Goal: Task Accomplishment & Management: Manage account settings

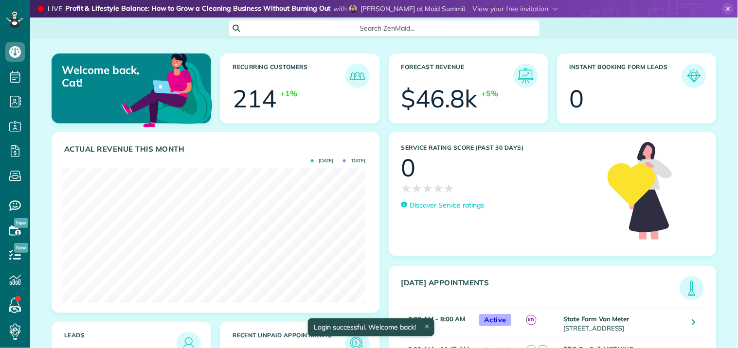
scroll to position [135, 304]
click at [281, 29] on span "Search ZenMaid…" at bounding box center [388, 28] width 296 height 10
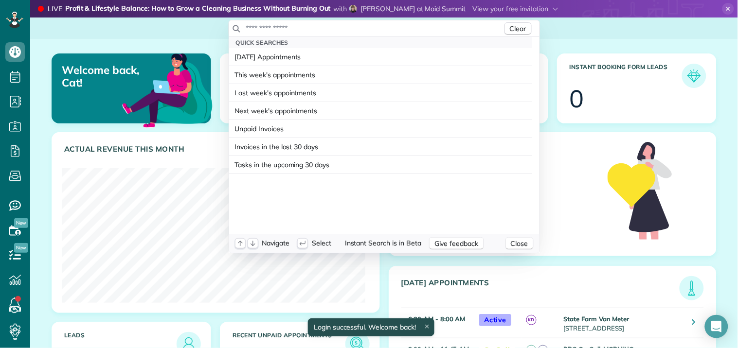
click at [281, 29] on input "text" at bounding box center [374, 28] width 257 height 10
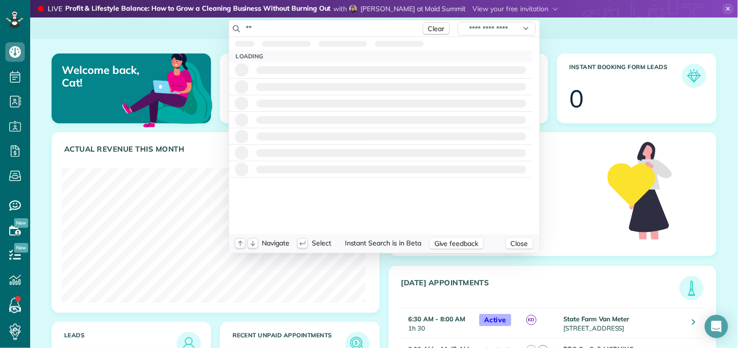
type input "*"
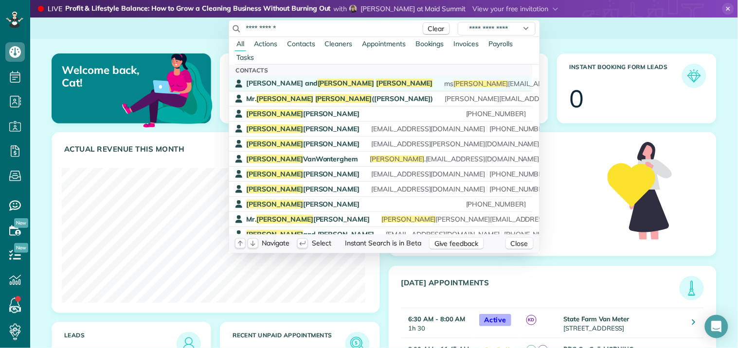
type input "**********"
click at [376, 85] on span "Martin" at bounding box center [404, 83] width 57 height 9
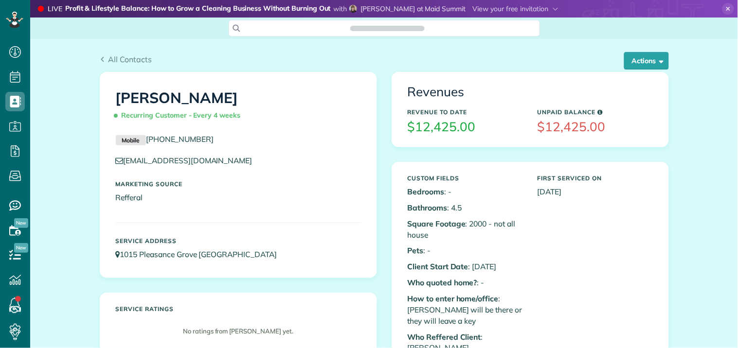
scroll to position [4, 4]
click at [726, 7] on use at bounding box center [728, 9] width 4 height 4
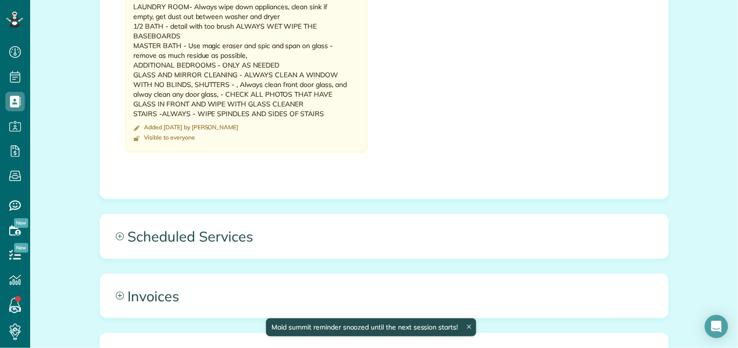
scroll to position [1110, 0]
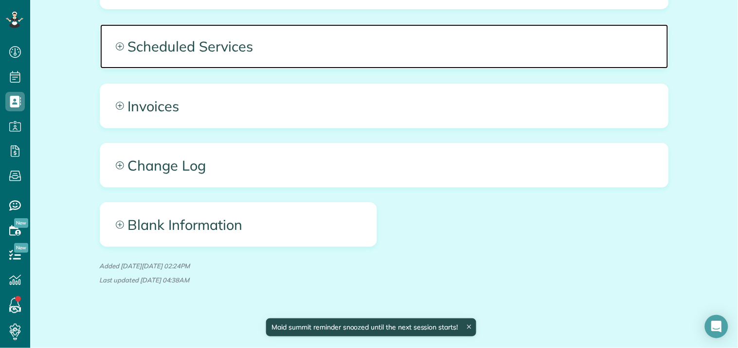
click at [116, 44] on icon at bounding box center [120, 46] width 8 height 8
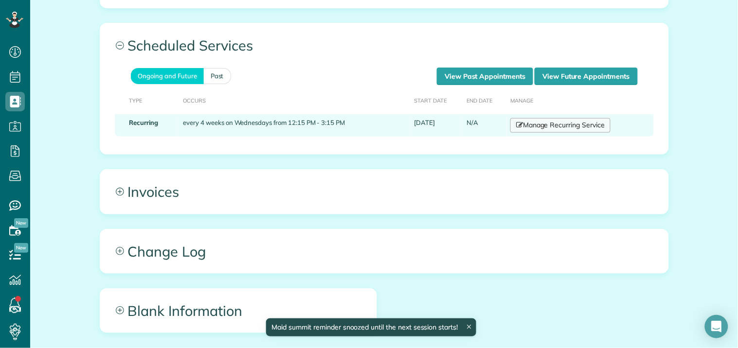
click at [560, 124] on link "Manage Recurring Service" at bounding box center [560, 125] width 100 height 15
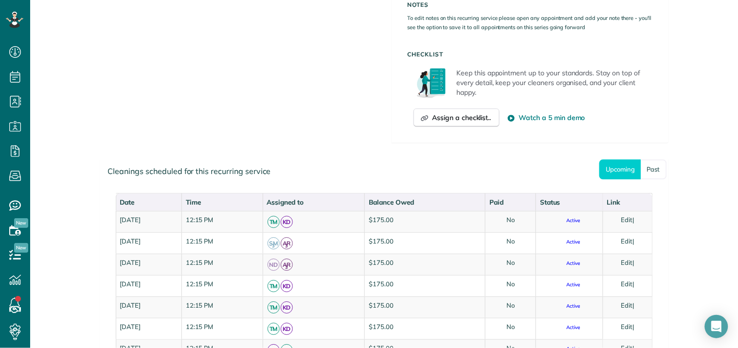
scroll to position [703, 0]
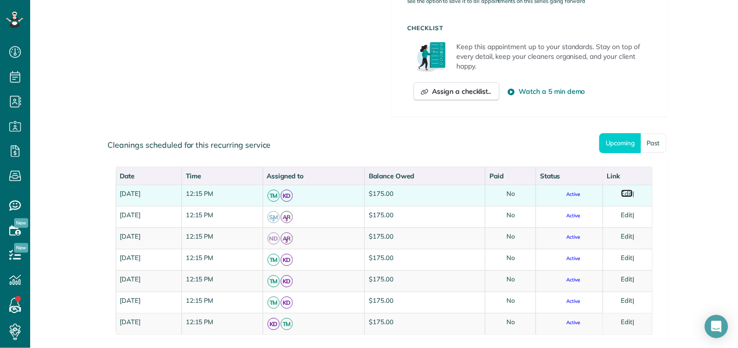
click at [629, 190] on link "Edit" at bounding box center [627, 194] width 12 height 8
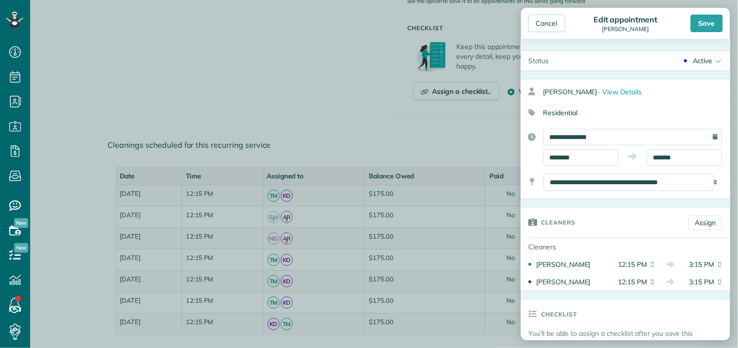
click at [697, 59] on div "Active" at bounding box center [702, 61] width 19 height 10
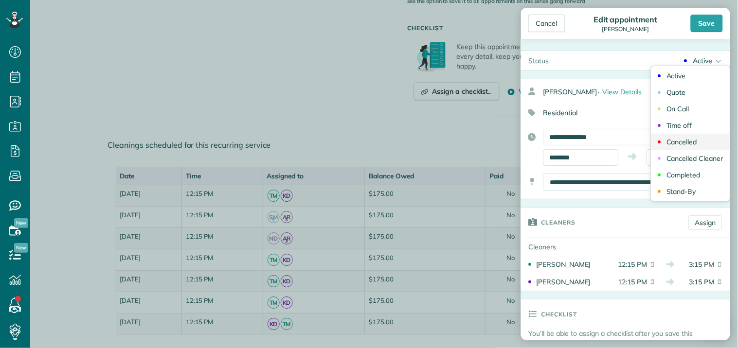
click at [673, 143] on div "Cancelled" at bounding box center [682, 142] width 31 height 7
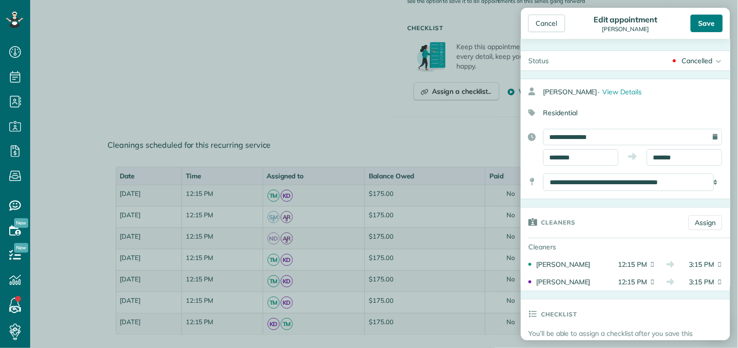
click at [712, 18] on div "Save" at bounding box center [707, 24] width 32 height 18
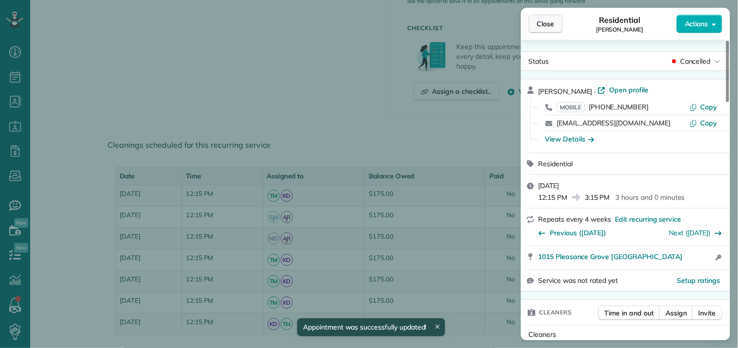
click at [552, 22] on span "Close" at bounding box center [546, 24] width 18 height 10
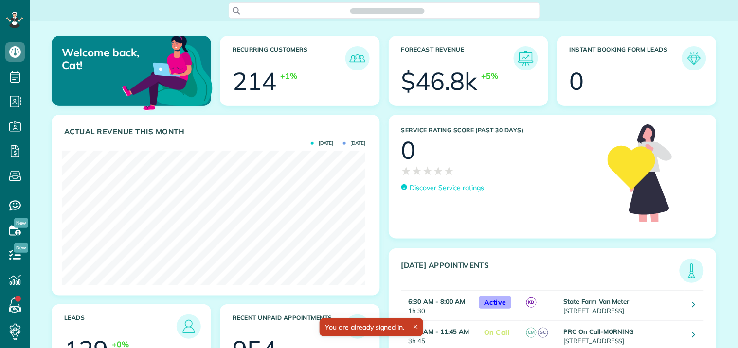
scroll to position [135, 304]
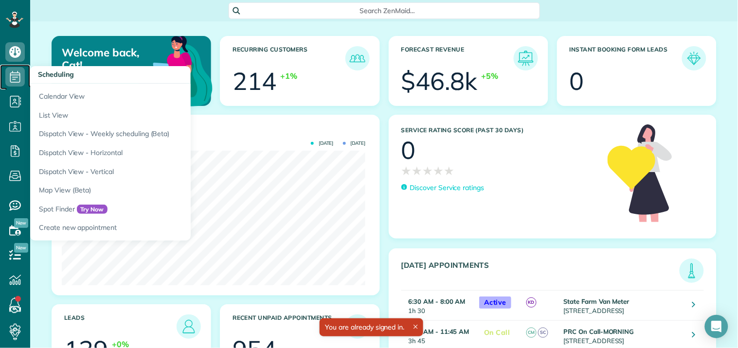
click at [18, 74] on icon at bounding box center [14, 76] width 19 height 19
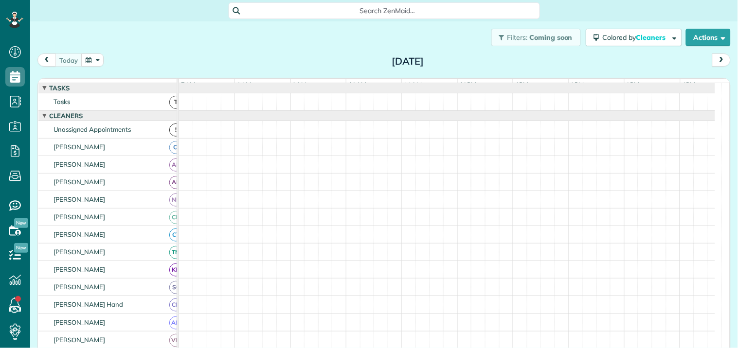
scroll to position [4, 4]
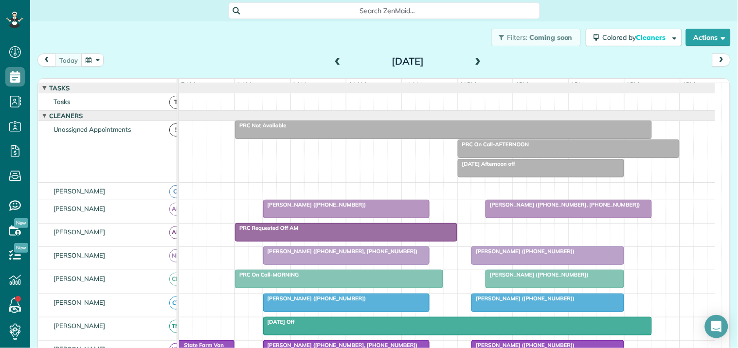
click at [95, 57] on button "button" at bounding box center [92, 60] width 22 height 13
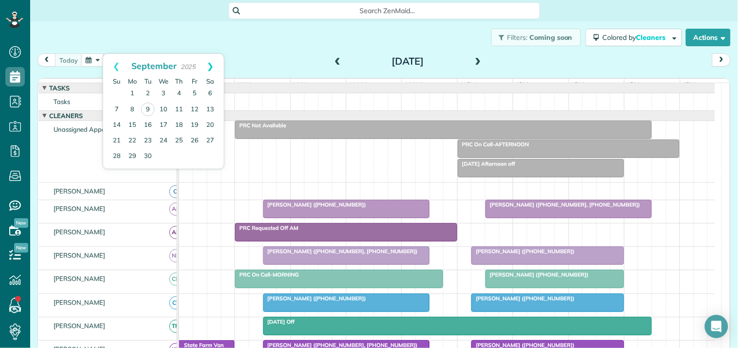
click at [212, 63] on link "Next" at bounding box center [210, 66] width 27 height 24
click at [208, 68] on link "Next" at bounding box center [210, 66] width 27 height 24
click at [164, 122] on link "12" at bounding box center [164, 125] width 16 height 16
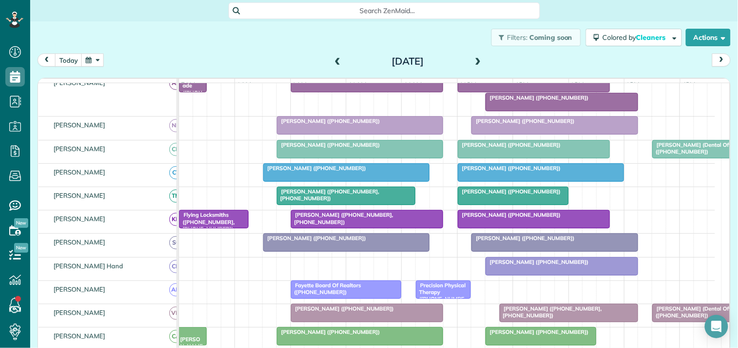
scroll to position [216, 0]
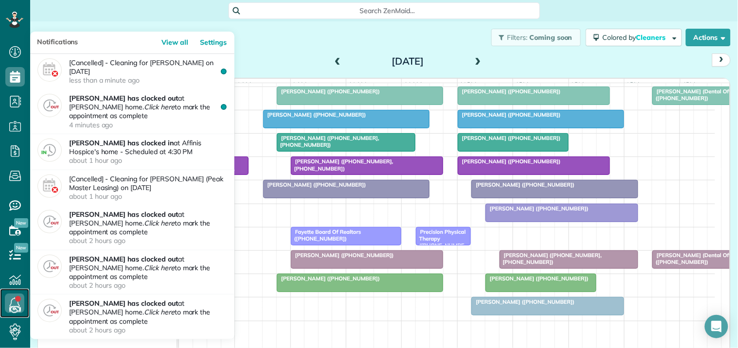
click at [18, 299] on link at bounding box center [14, 303] width 29 height 29
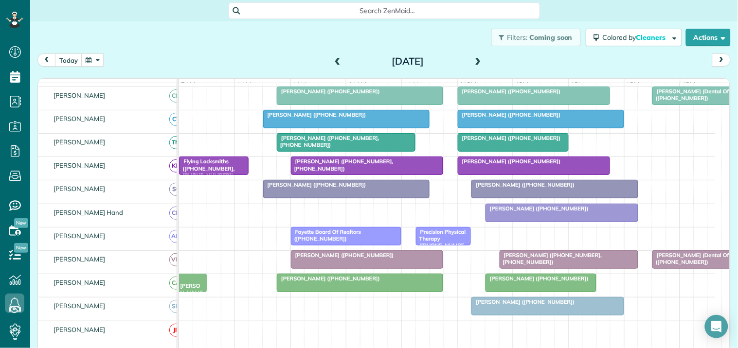
click at [300, 41] on div "Filters: Coming soon Colored by Cleaners Color by Cleaner Color by Team Color b…" at bounding box center [384, 37] width 708 height 32
click at [473, 59] on span at bounding box center [478, 61] width 11 height 9
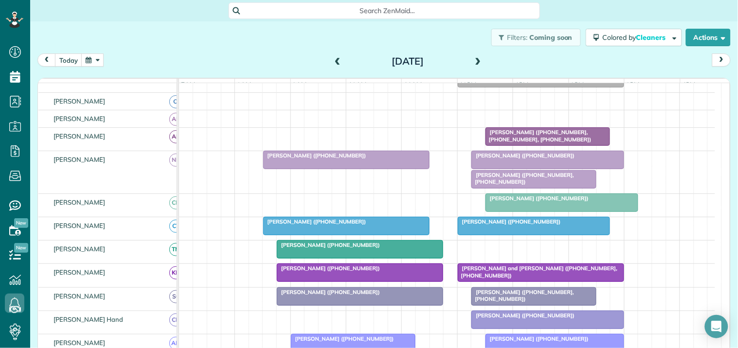
scroll to position [127, 0]
click at [532, 186] on div "Melissa Orme (+16788769253, +14043920319)" at bounding box center [533, 179] width 119 height 14
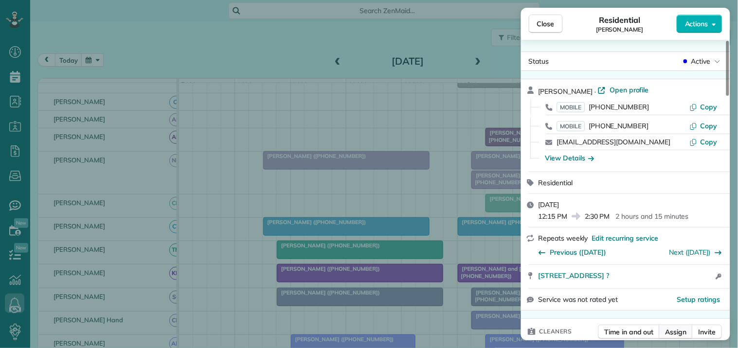
click at [672, 334] on span "Assign" at bounding box center [676, 332] width 21 height 10
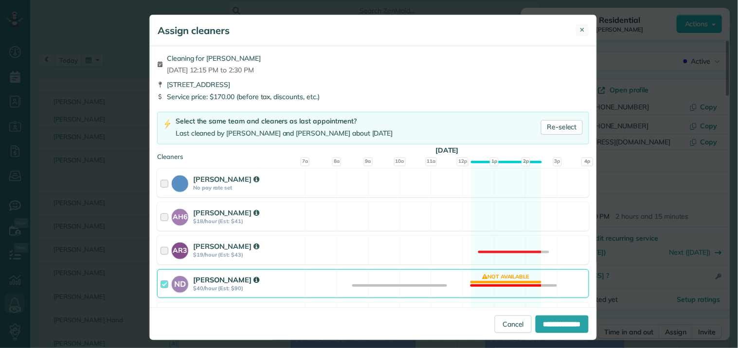
click at [580, 31] on span "✕" at bounding box center [582, 29] width 5 height 9
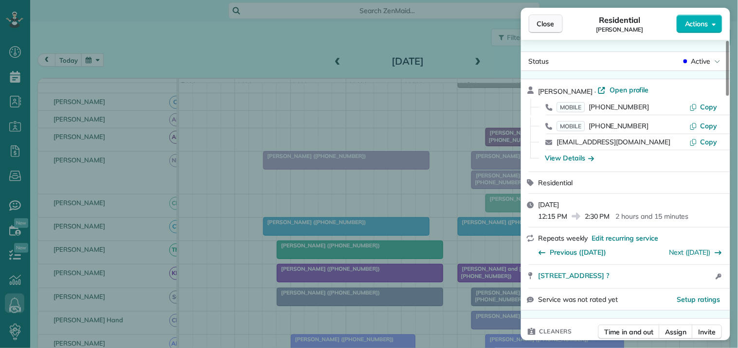
click at [552, 25] on span "Close" at bounding box center [546, 24] width 18 height 10
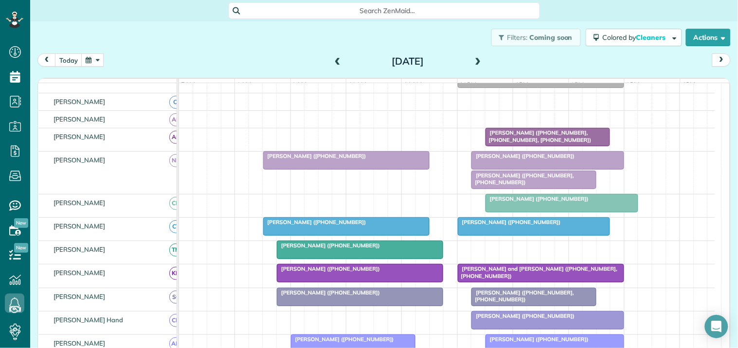
click at [333, 58] on span at bounding box center [337, 61] width 11 height 9
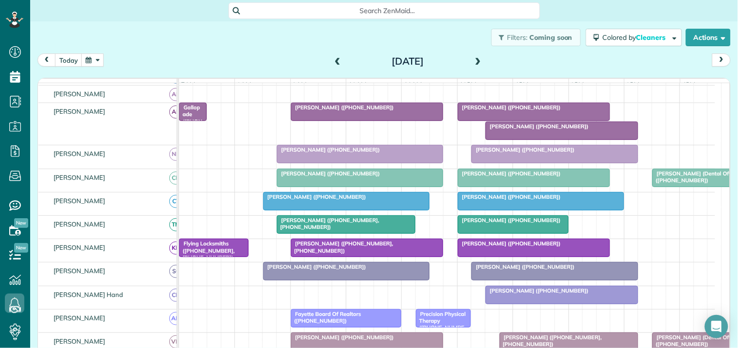
scroll to position [271, 0]
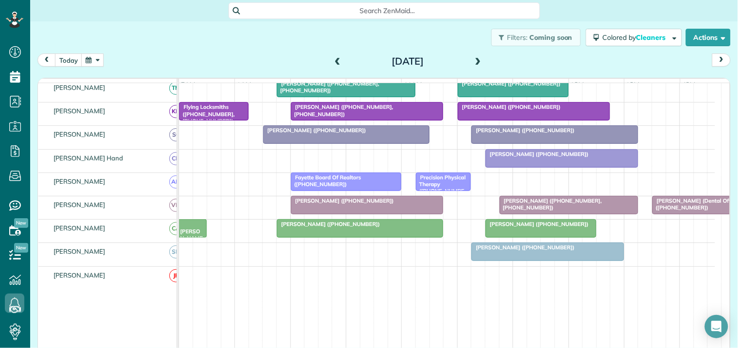
click at [475, 59] on span at bounding box center [478, 61] width 11 height 9
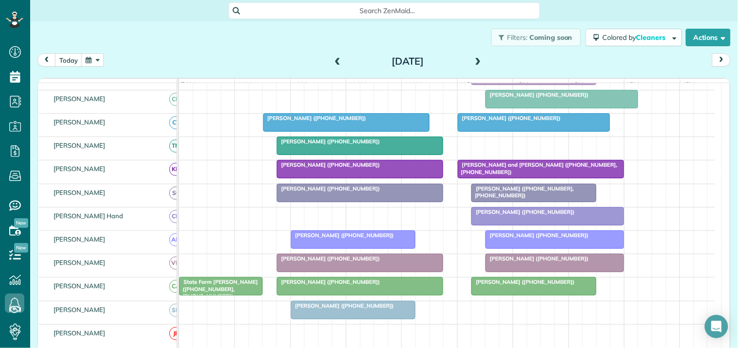
scroll to position [284, 0]
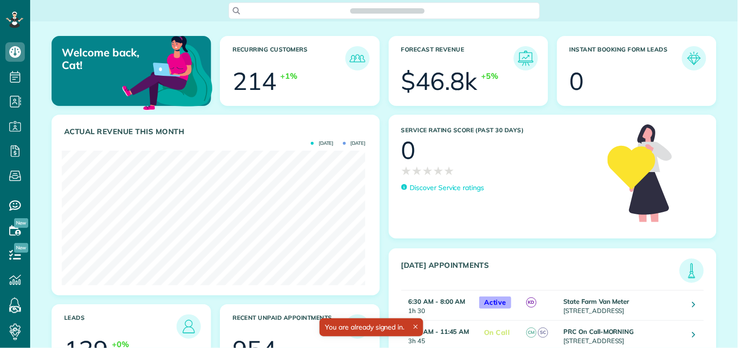
scroll to position [135, 304]
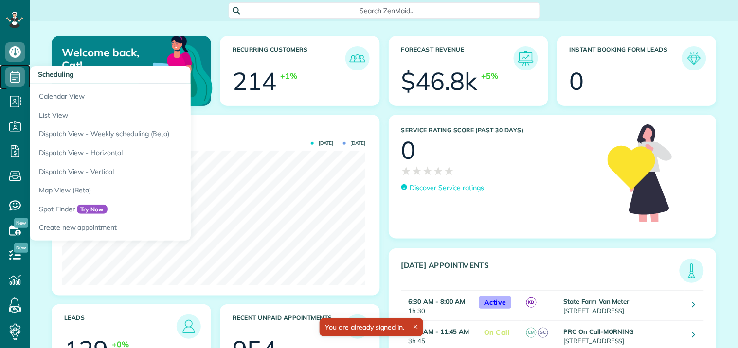
click at [13, 73] on use at bounding box center [15, 77] width 10 height 12
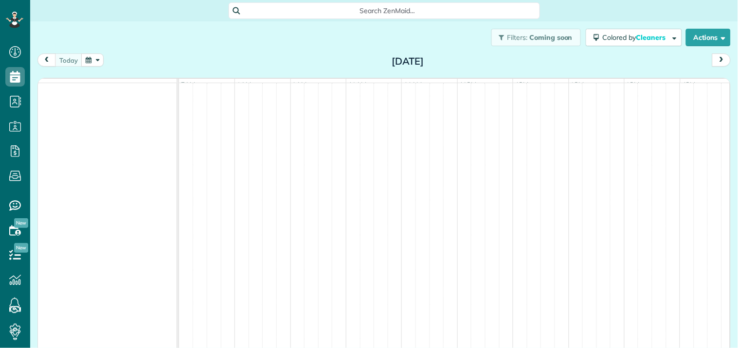
scroll to position [4, 4]
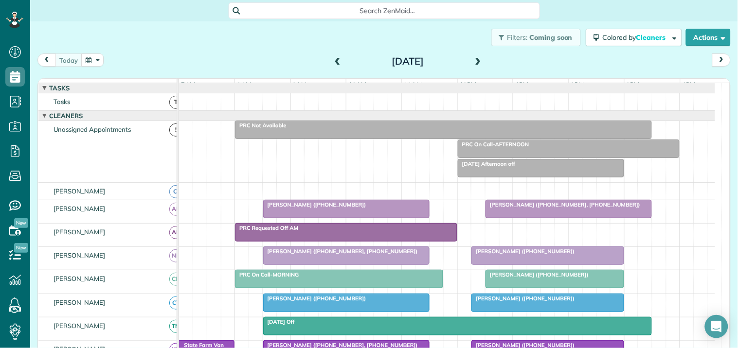
click at [473, 57] on span at bounding box center [478, 61] width 11 height 9
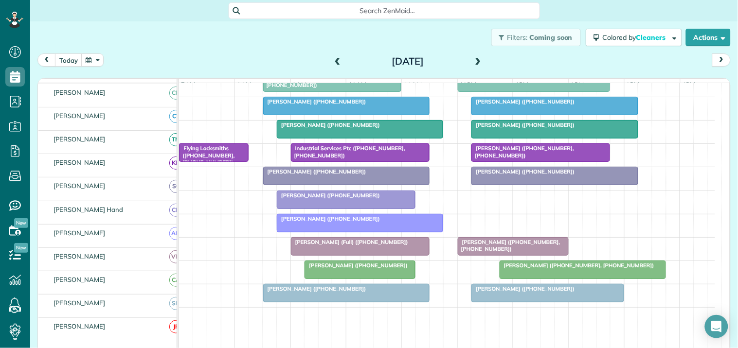
scroll to position [216, 0]
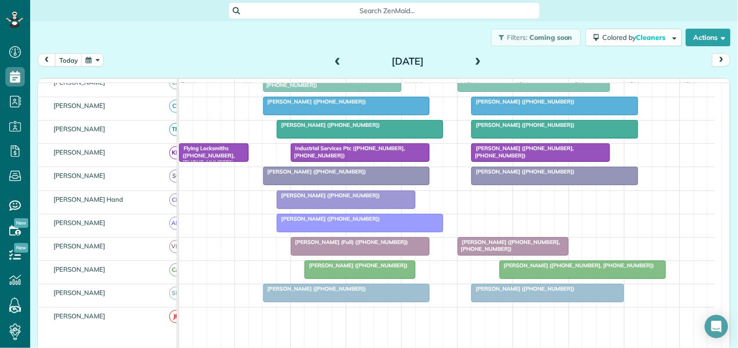
click at [536, 175] on span "Jane Welch (+14042103633)" at bounding box center [523, 171] width 104 height 7
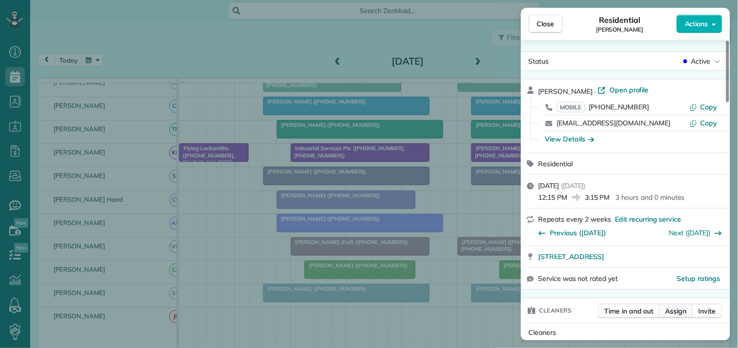
click at [683, 314] on span "Assign" at bounding box center [676, 312] width 21 height 10
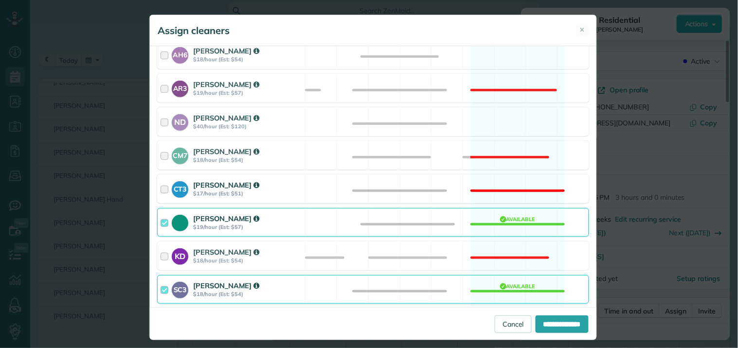
scroll to position [270, 0]
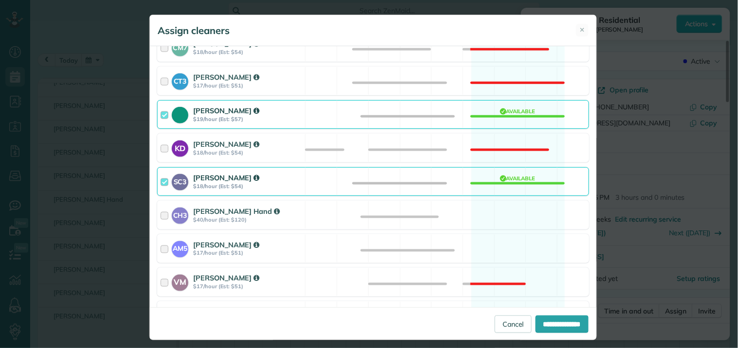
drag, startPoint x: 503, startPoint y: 220, endPoint x: 508, endPoint y: 191, distance: 29.8
click at [503, 219] on div "CH3 Cortney Hand $40/hour (Est: $120) Available" at bounding box center [373, 215] width 432 height 29
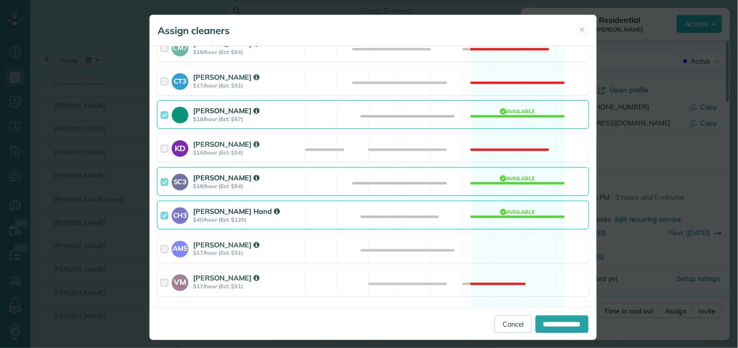
click at [510, 184] on div "SC3 Stephanie Cruz $18/hour (Est: $54) Available" at bounding box center [373, 181] width 432 height 29
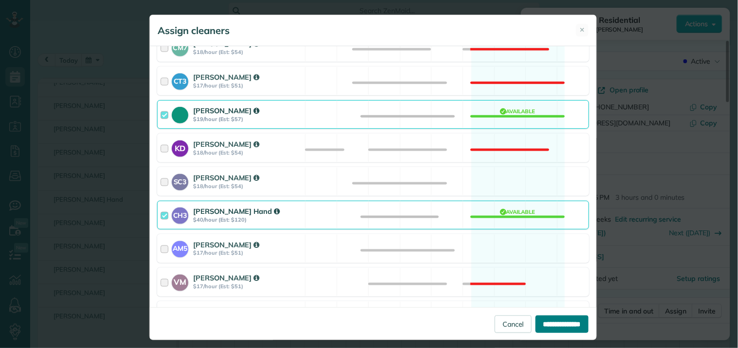
click at [560, 325] on input "**********" at bounding box center [562, 325] width 53 height 18
type input "**********"
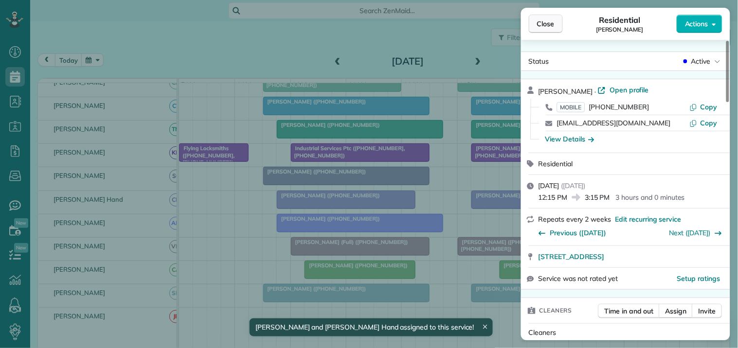
click at [552, 22] on span "Close" at bounding box center [546, 24] width 18 height 10
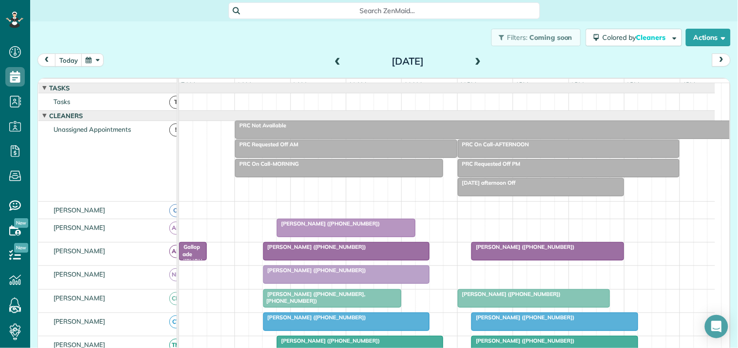
click at [532, 148] on div "PRC On Call-AFTERNOON" at bounding box center [569, 144] width 217 height 7
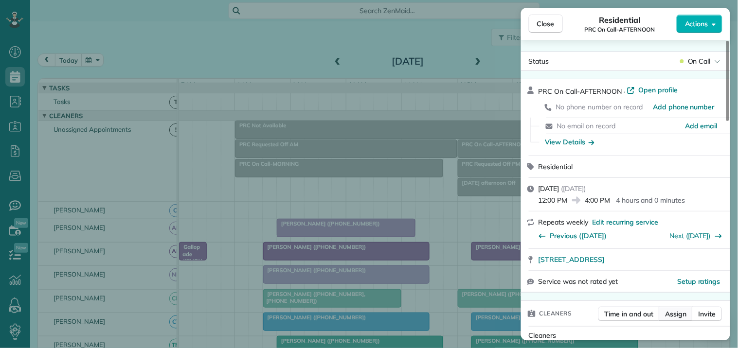
click at [672, 313] on span "Assign" at bounding box center [676, 314] width 21 height 10
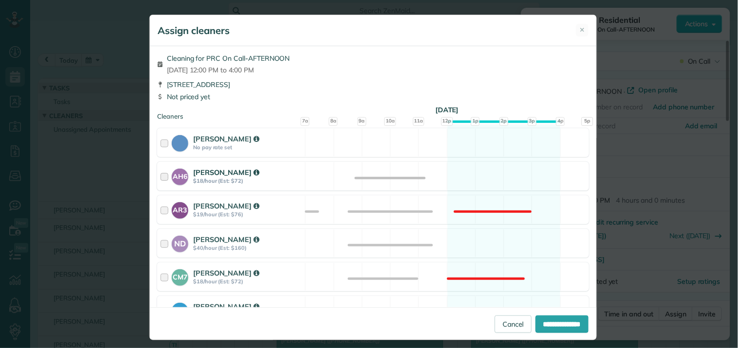
click at [491, 172] on div "AH6 Ashley Hudson $18/hour (Est: $72) Available" at bounding box center [373, 176] width 432 height 29
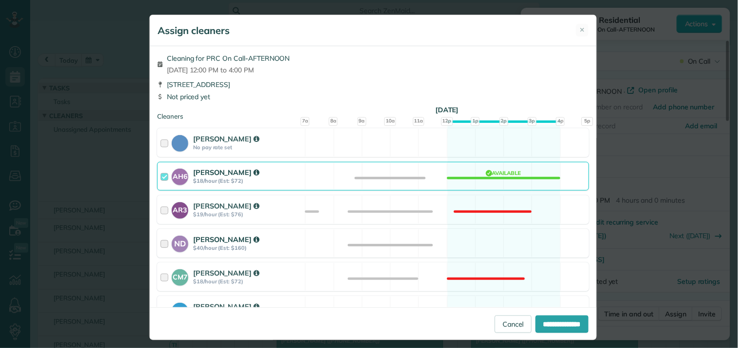
click at [479, 251] on div "ND Nathalie Duverna $40/hour (Est: $160) Available" at bounding box center [373, 243] width 432 height 29
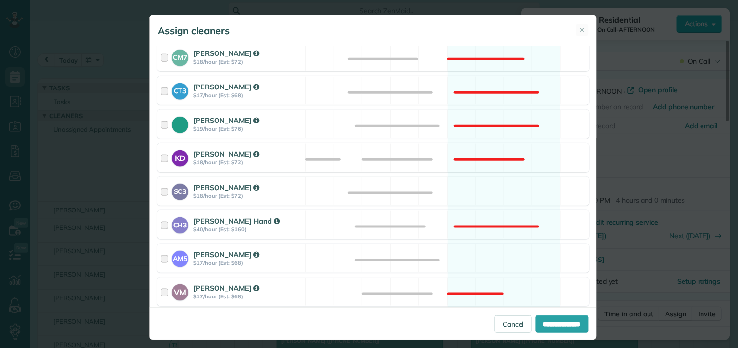
scroll to position [270, 0]
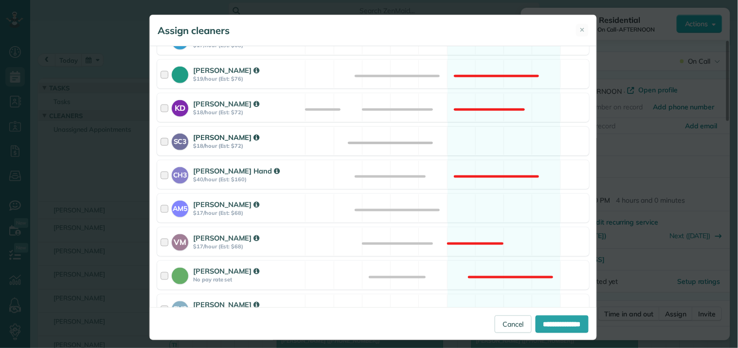
drag, startPoint x: 484, startPoint y: 143, endPoint x: 489, endPoint y: 167, distance: 25.4
click at [485, 143] on div "SC3 Stephanie Cruz $18/hour (Est: $72) Available" at bounding box center [373, 141] width 432 height 29
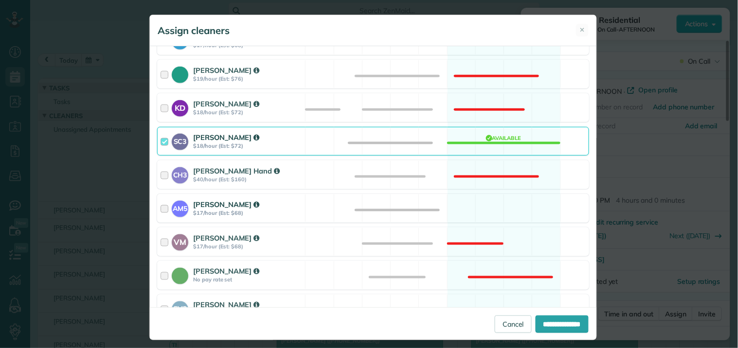
click at [488, 215] on div "AM5 Amanda Minix $17/hour (Est: $68) Available" at bounding box center [373, 208] width 432 height 29
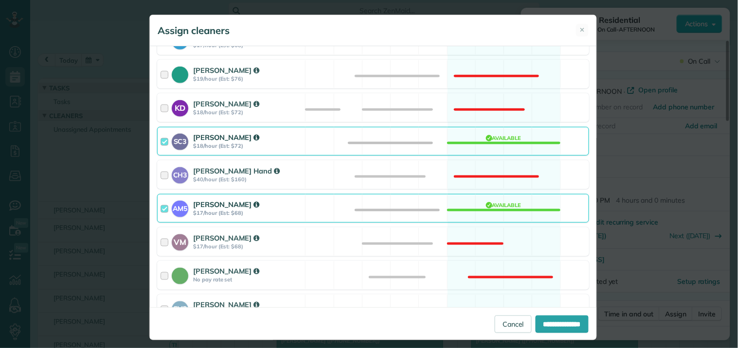
scroll to position [356, 0]
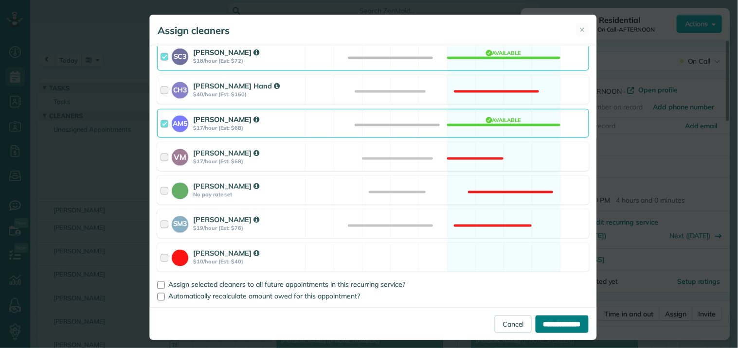
click at [547, 318] on input "**********" at bounding box center [562, 325] width 53 height 18
type input "**********"
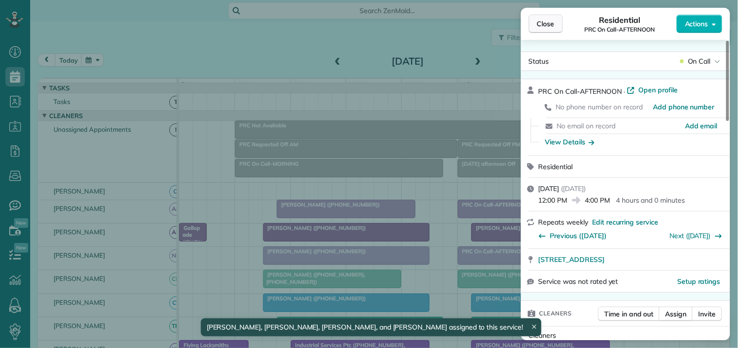
click at [548, 22] on span "Close" at bounding box center [546, 24] width 18 height 10
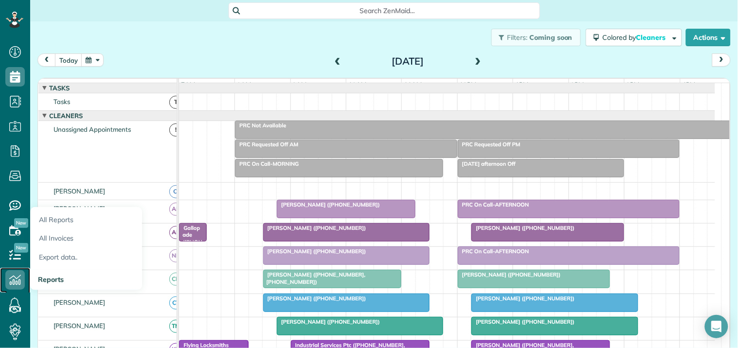
click at [16, 277] on icon at bounding box center [14, 280] width 19 height 19
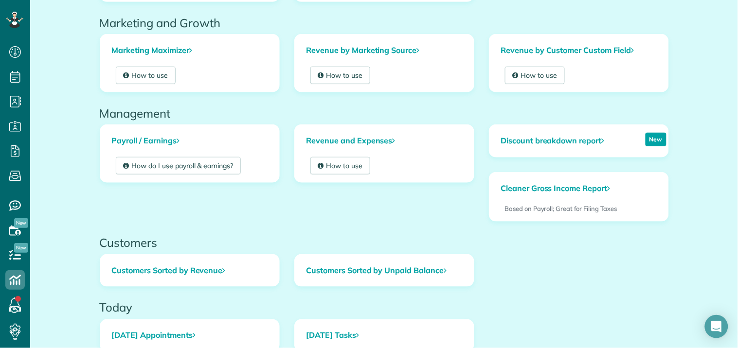
scroll to position [270, 0]
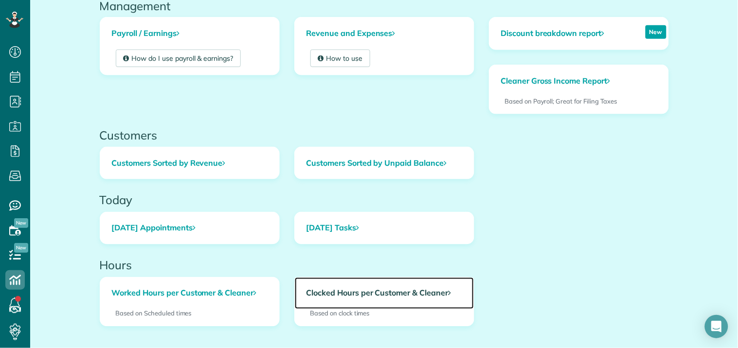
click at [378, 294] on link "Clocked Hours per Customer & Cleaner" at bounding box center [384, 294] width 179 height 32
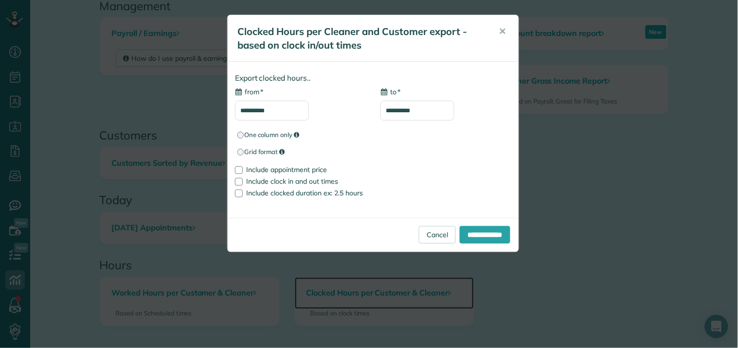
type input "**********"
click at [266, 108] on input "**********" at bounding box center [272, 111] width 74 height 20
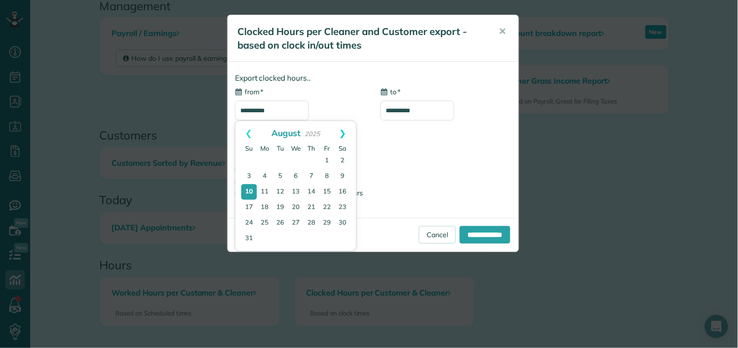
click at [344, 127] on link "Next" at bounding box center [343, 133] width 27 height 24
click at [281, 174] on link "9" at bounding box center [280, 177] width 14 height 14
type input "**********"
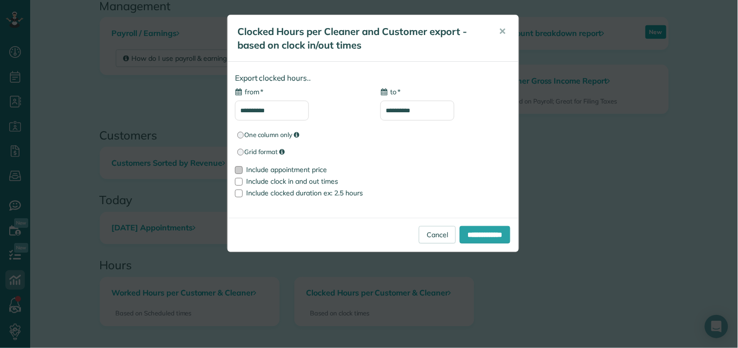
click at [241, 168] on div at bounding box center [239, 170] width 8 height 8
click at [485, 235] on input "**********" at bounding box center [485, 235] width 51 height 18
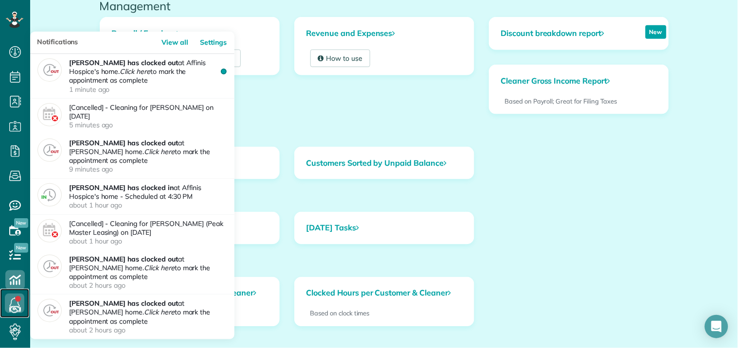
click at [16, 300] on link at bounding box center [14, 303] width 29 height 29
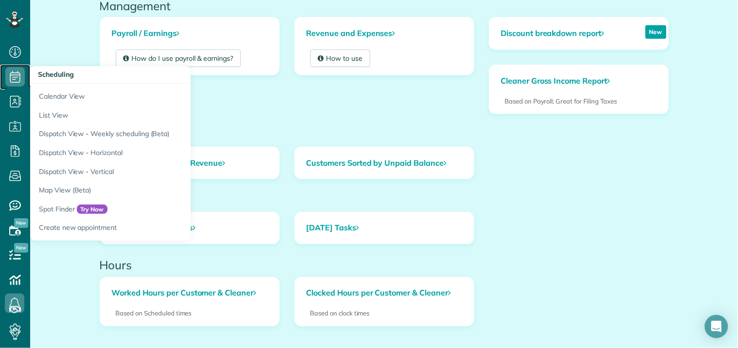
click at [13, 74] on icon at bounding box center [14, 76] width 19 height 19
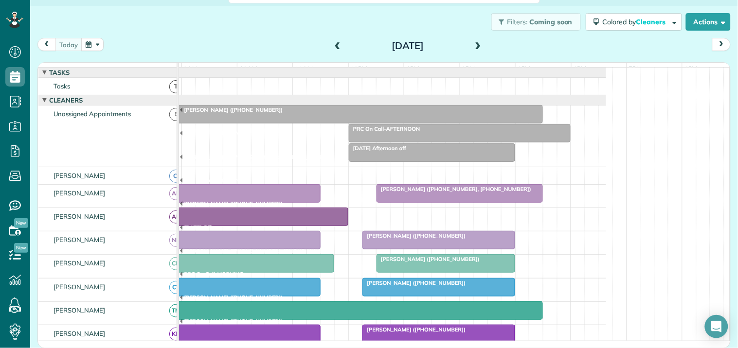
scroll to position [216, 0]
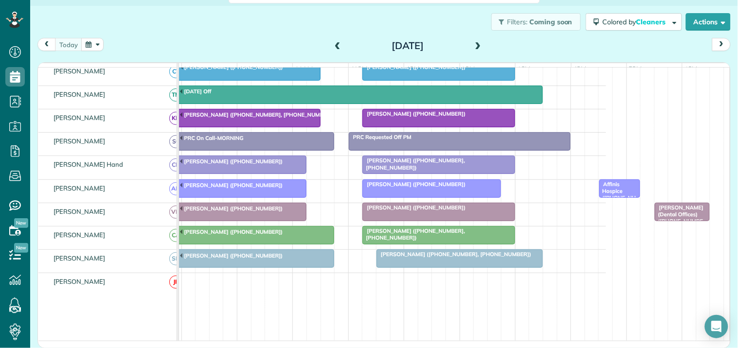
click at [616, 196] on div "Affinis Hospice (+16789143566, +14048324232)" at bounding box center [620, 202] width 36 height 42
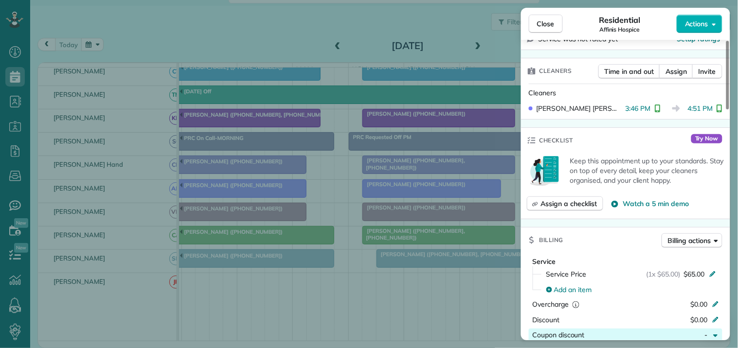
scroll to position [271, 0]
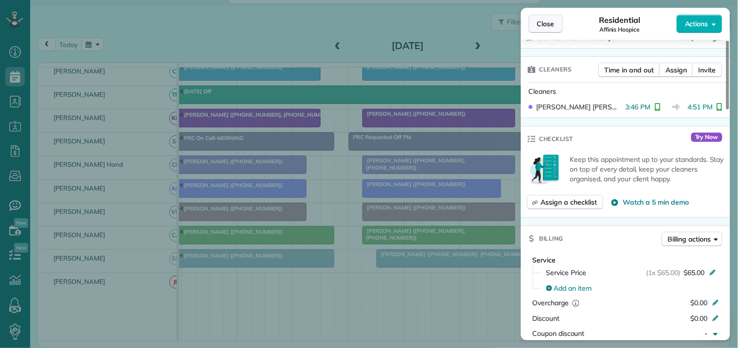
click at [548, 23] on span "Close" at bounding box center [546, 24] width 18 height 10
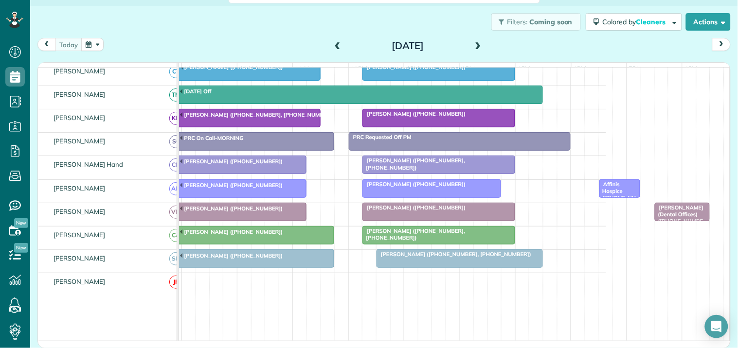
click at [676, 218] on span "[PERSON_NAME] (Dental Offices) ([PHONE_NUMBER])" at bounding box center [679, 218] width 50 height 28
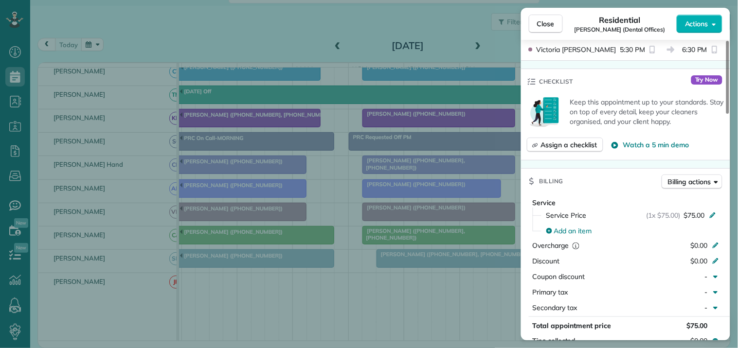
scroll to position [270, 0]
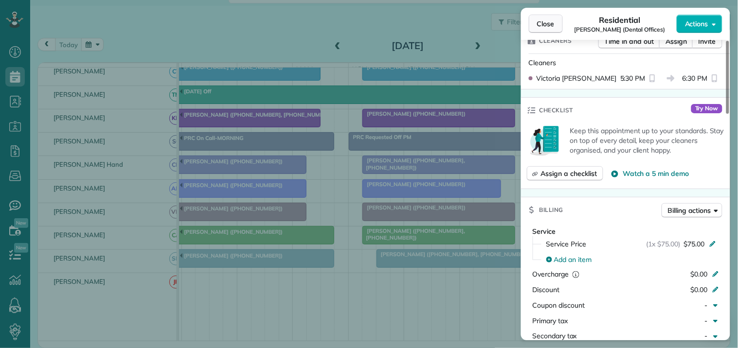
click at [547, 23] on span "Close" at bounding box center [546, 24] width 18 height 10
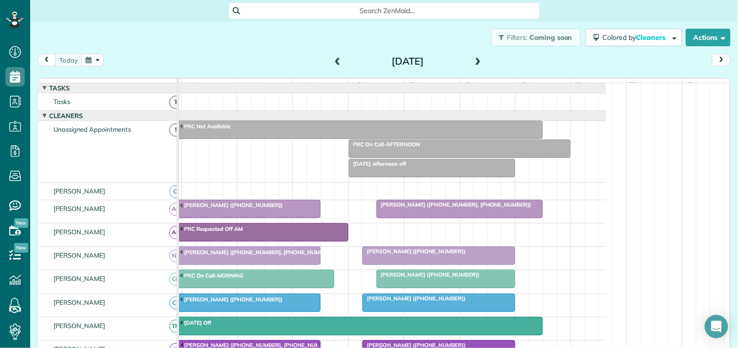
click at [352, 7] on span "Search ZenMaid…" at bounding box center [388, 11] width 296 height 10
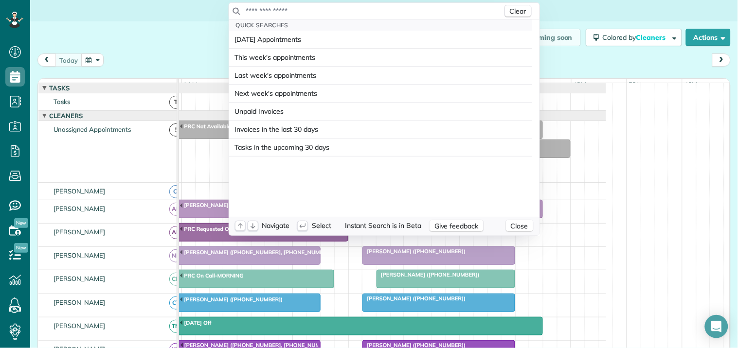
click at [351, 7] on input "text" at bounding box center [374, 11] width 257 height 10
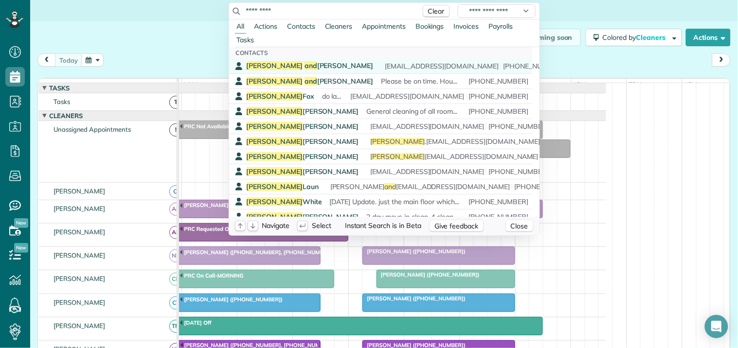
type input "*********"
click at [307, 69] on span "Susan and Mike Martin" at bounding box center [310, 65] width 127 height 9
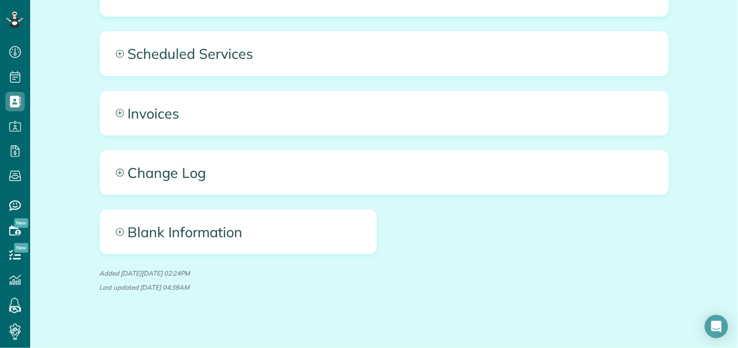
scroll to position [1110, 0]
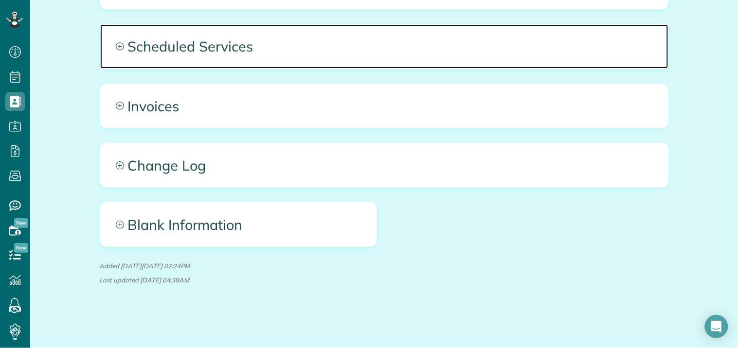
click at [120, 45] on span "Scheduled Services" at bounding box center [384, 46] width 568 height 44
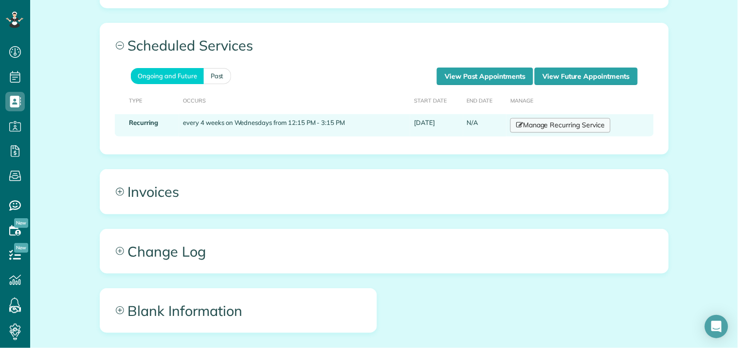
click at [565, 124] on link "Manage Recurring Service" at bounding box center [560, 125] width 100 height 15
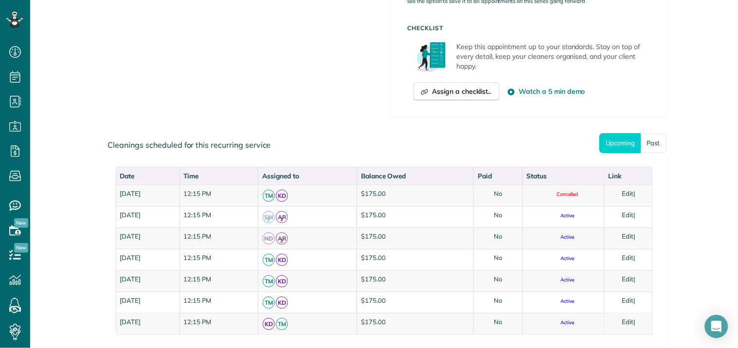
scroll to position [757, 0]
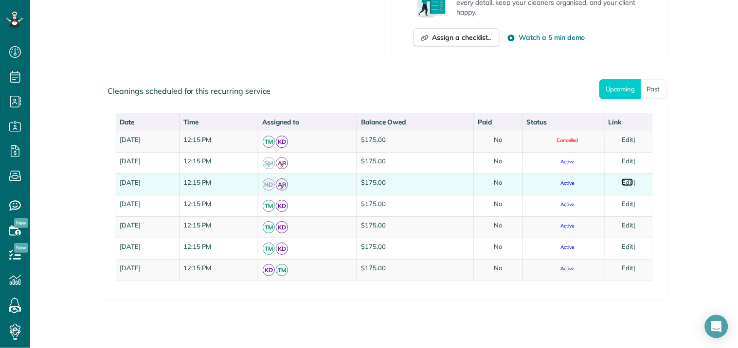
click at [630, 179] on link "Edit" at bounding box center [628, 183] width 12 height 8
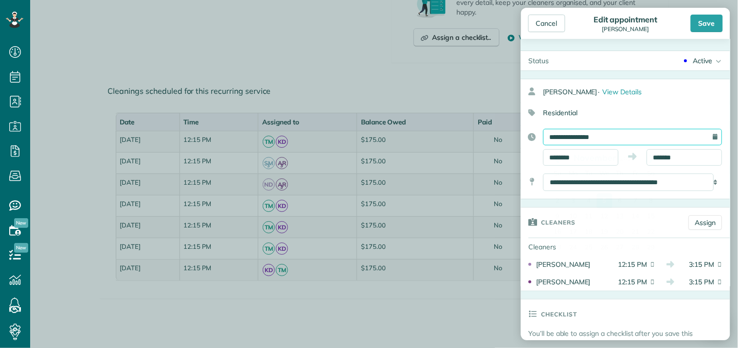
click at [610, 134] on input "**********" at bounding box center [632, 137] width 179 height 17
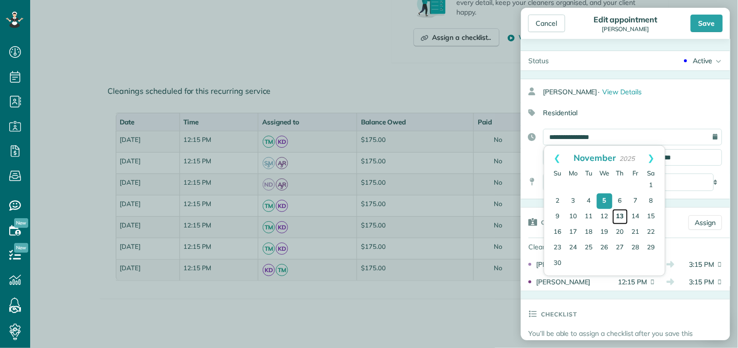
click at [623, 213] on link "13" at bounding box center [621, 217] width 16 height 16
type input "**********"
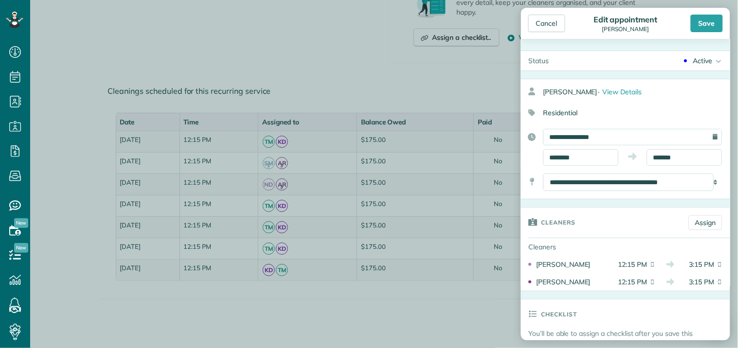
click at [706, 22] on div "Save" at bounding box center [707, 24] width 32 height 18
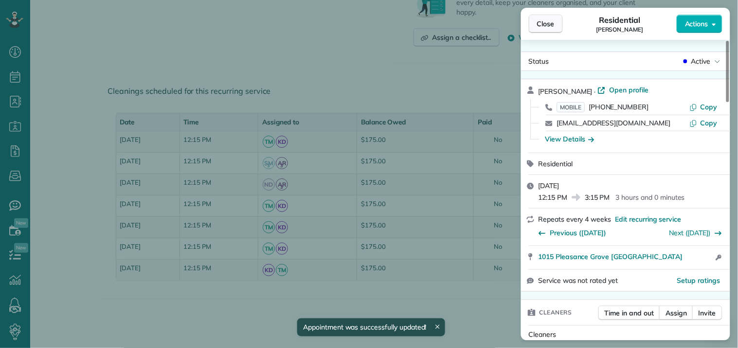
click at [538, 21] on span "Close" at bounding box center [546, 24] width 18 height 10
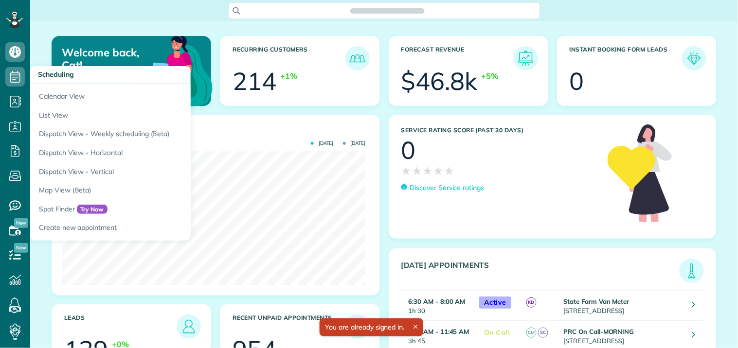
scroll to position [135, 304]
click at [20, 75] on icon at bounding box center [14, 76] width 19 height 19
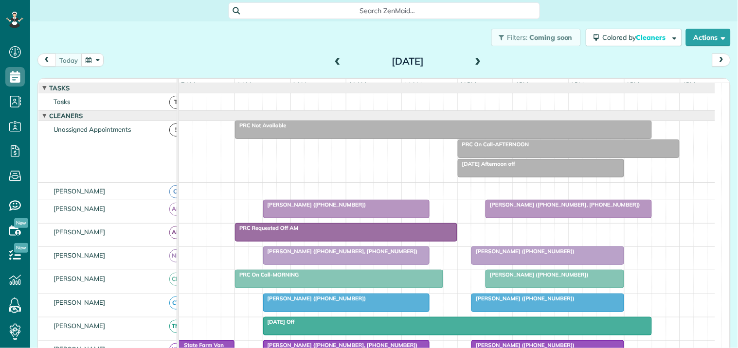
scroll to position [4, 4]
click at [94, 58] on button "button" at bounding box center [92, 60] width 22 height 13
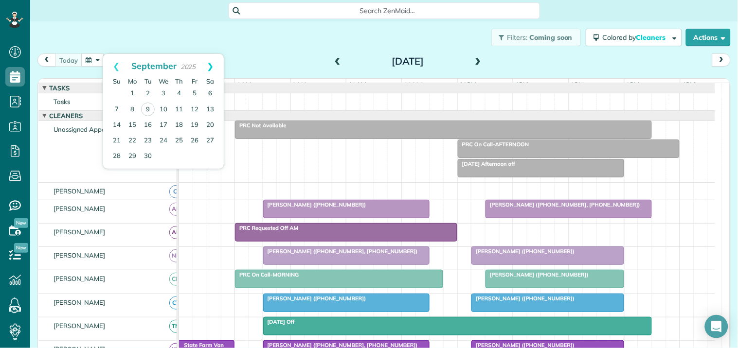
click at [213, 57] on link "Next" at bounding box center [210, 66] width 27 height 24
click at [214, 64] on link "Next" at bounding box center [210, 66] width 27 height 24
click at [161, 92] on link "3" at bounding box center [164, 94] width 16 height 16
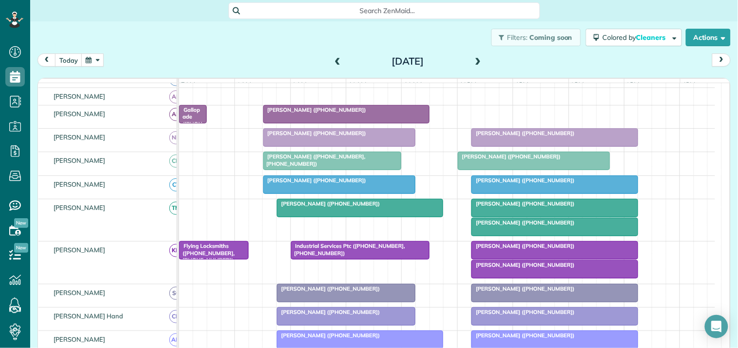
scroll to position [162, 0]
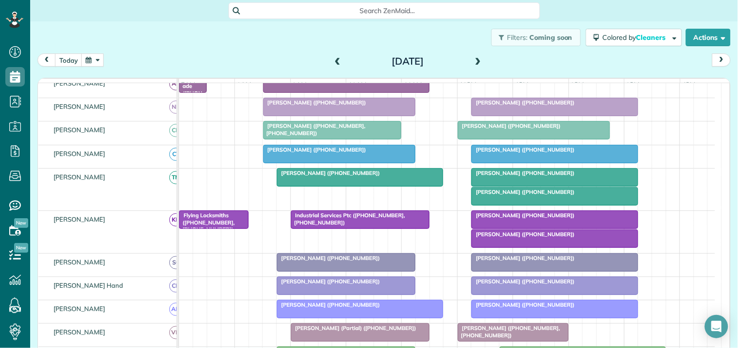
click at [95, 62] on button "button" at bounding box center [92, 60] width 22 height 13
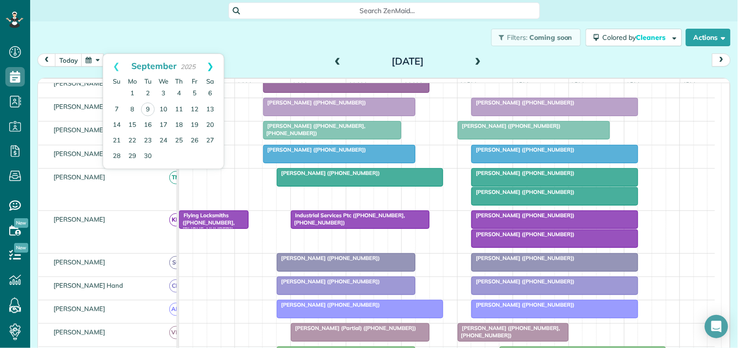
click at [211, 62] on link "Next" at bounding box center [210, 66] width 27 height 24
click at [212, 62] on link "Next" at bounding box center [210, 66] width 27 height 24
click at [133, 107] on link "8" at bounding box center [133, 110] width 16 height 16
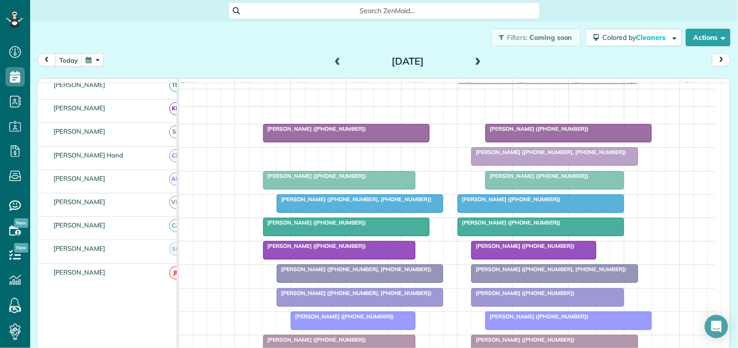
scroll to position [127, 0]
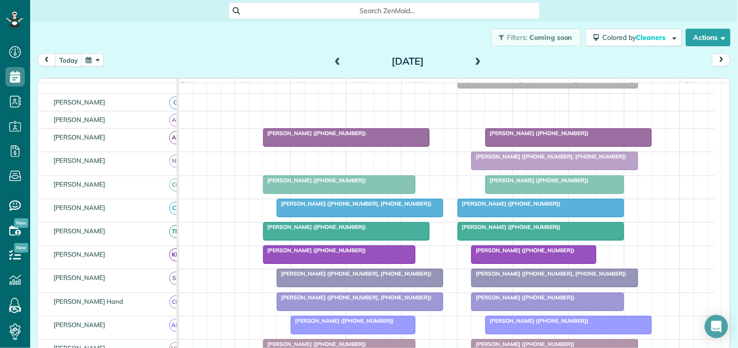
click at [474, 61] on span at bounding box center [478, 61] width 11 height 9
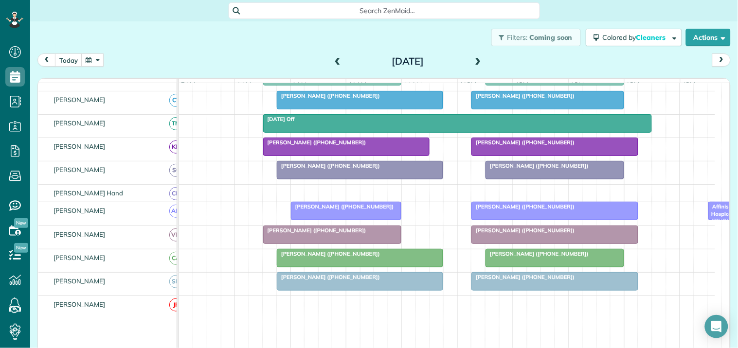
scroll to position [0, 0]
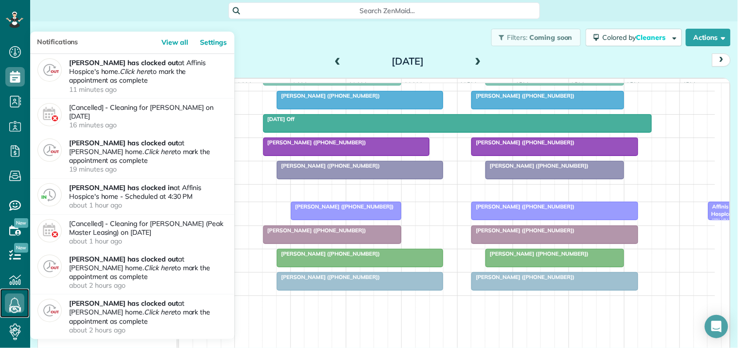
click at [16, 304] on icon at bounding box center [14, 303] width 19 height 19
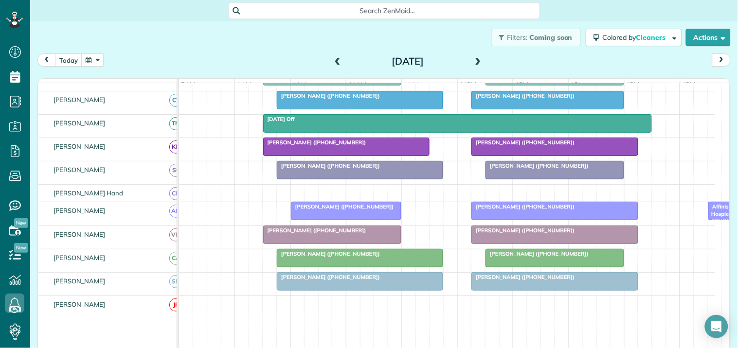
click at [263, 55] on div "today Tuesday Dec 9, 2025" at bounding box center [383, 63] width 693 height 18
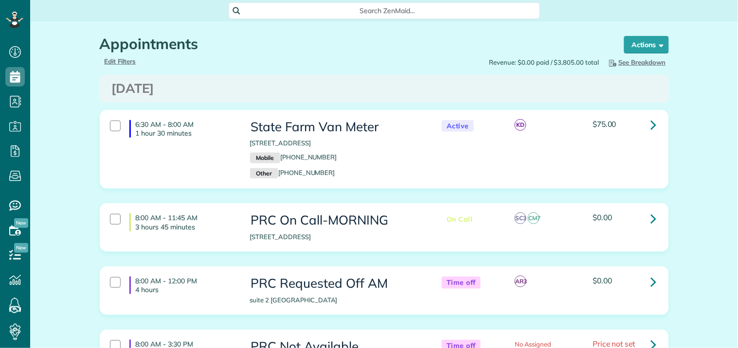
scroll to position [4, 4]
click at [327, 11] on span "Search ZenMaid…" at bounding box center [388, 11] width 296 height 10
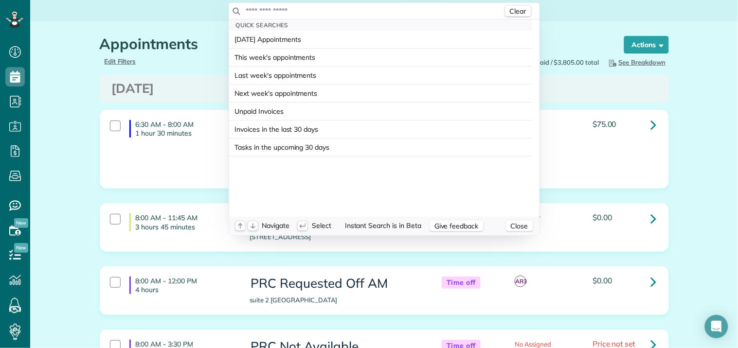
click at [326, 8] on input "text" at bounding box center [374, 11] width 257 height 10
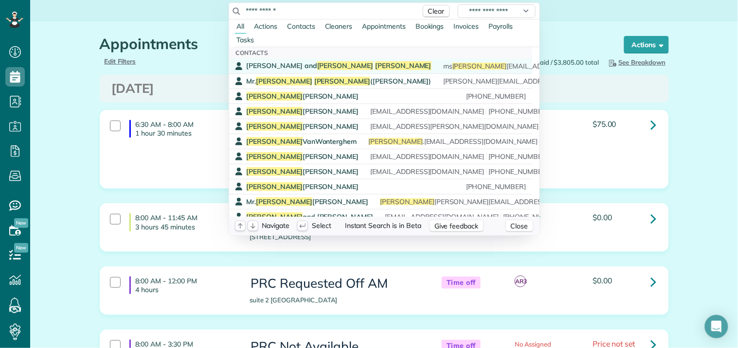
type input "**********"
click at [327, 66] on div "Susan and Mike Martin ms martin fam@gmail.com (678) 984-3938" at bounding box center [388, 65] width 282 height 9
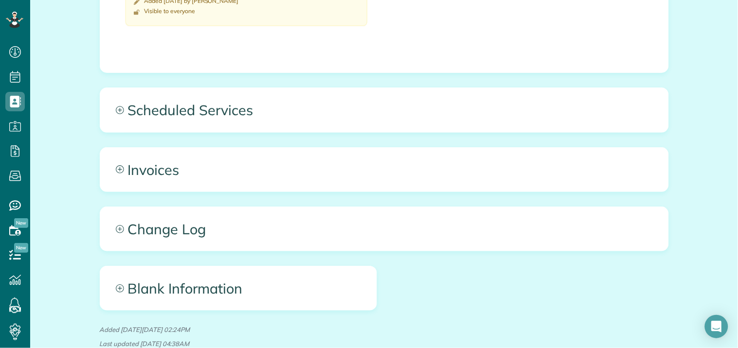
scroll to position [1110, 0]
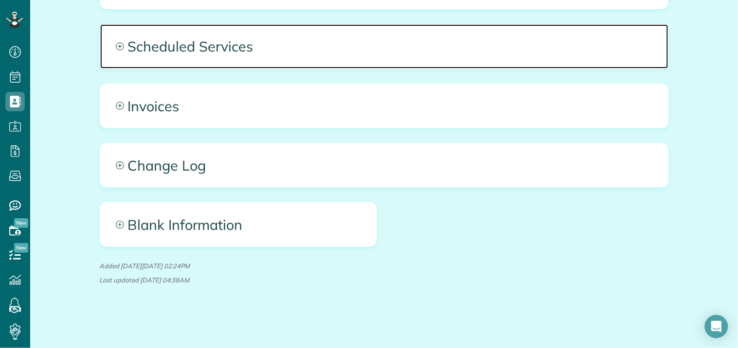
click at [120, 44] on span "Scheduled Services" at bounding box center [384, 46] width 568 height 44
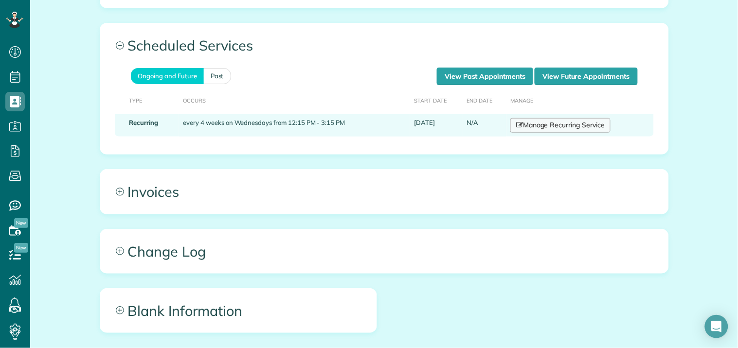
click at [543, 127] on link "Manage Recurring Service" at bounding box center [560, 125] width 100 height 15
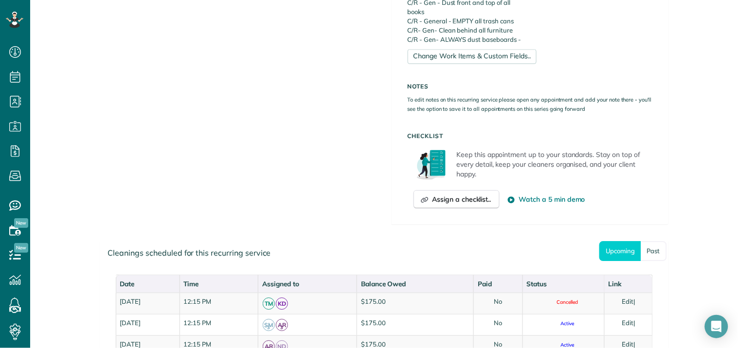
scroll to position [757, 0]
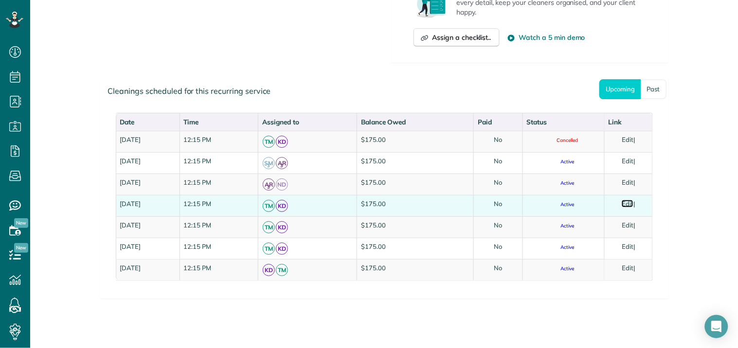
click at [626, 200] on link "Edit" at bounding box center [628, 204] width 12 height 8
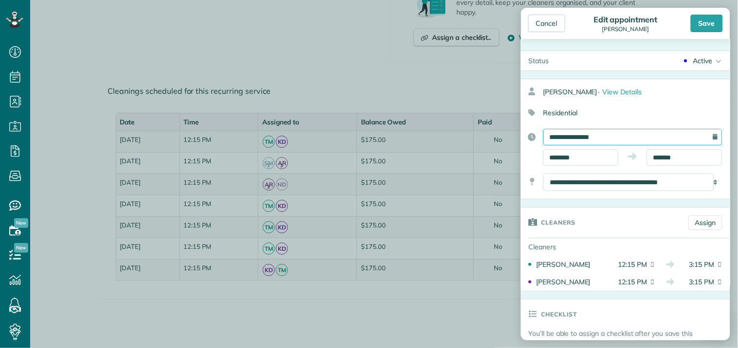
click at [612, 134] on input "**********" at bounding box center [632, 137] width 179 height 17
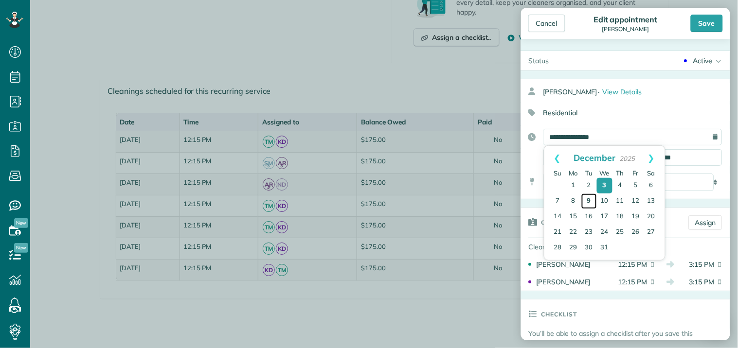
click at [587, 200] on link "9" at bounding box center [589, 202] width 16 height 16
type input "**********"
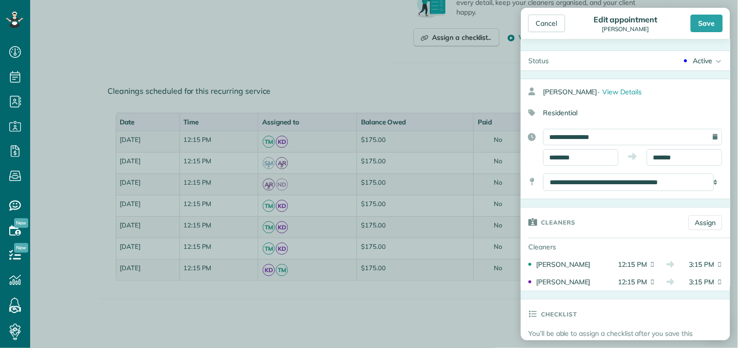
click at [708, 20] on div "Save" at bounding box center [707, 24] width 32 height 18
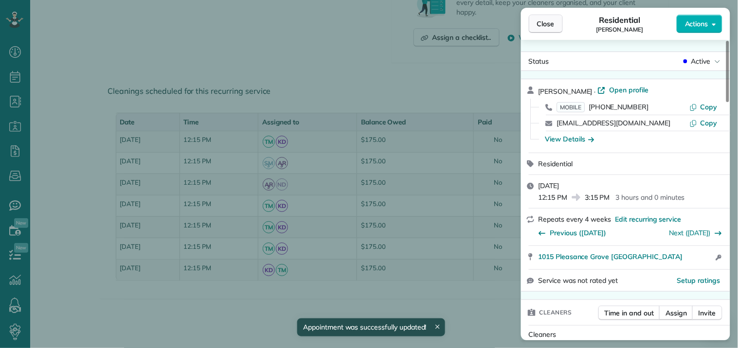
click at [546, 25] on span "Close" at bounding box center [546, 24] width 18 height 10
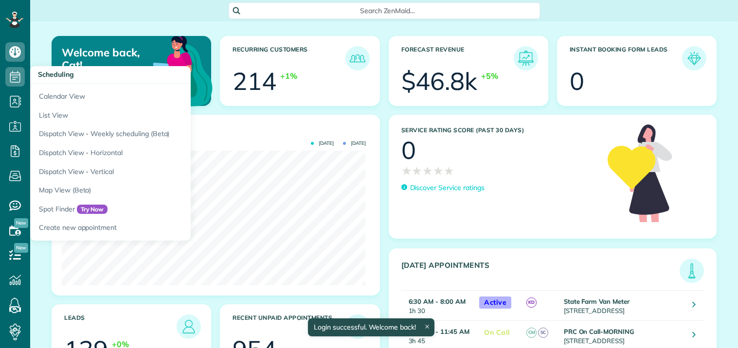
click at [15, 76] on icon at bounding box center [14, 76] width 19 height 19
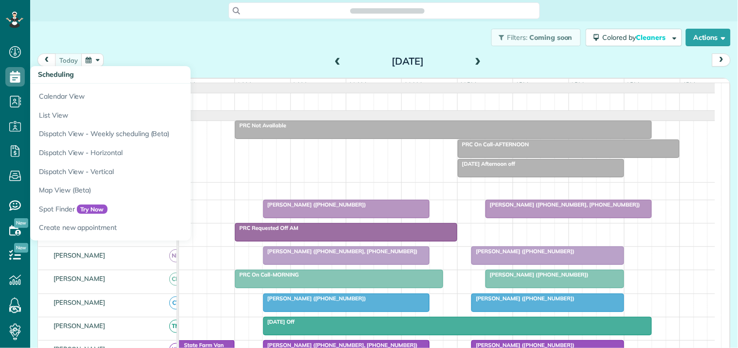
scroll to position [4, 4]
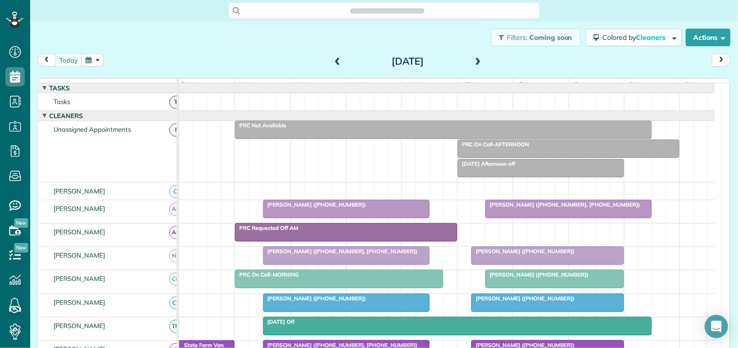
click at [83, 61] on button "button" at bounding box center [92, 60] width 22 height 13
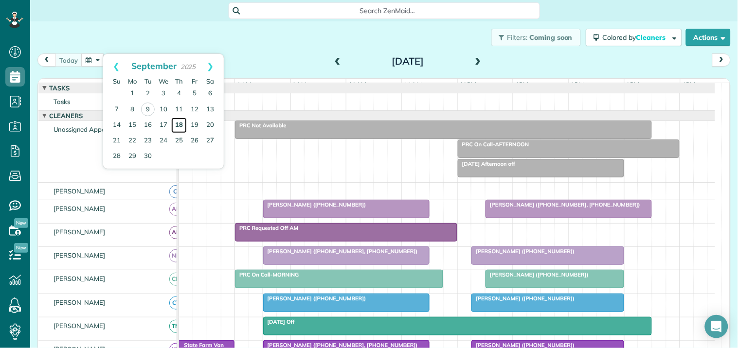
click at [183, 122] on link "18" at bounding box center [179, 126] width 16 height 16
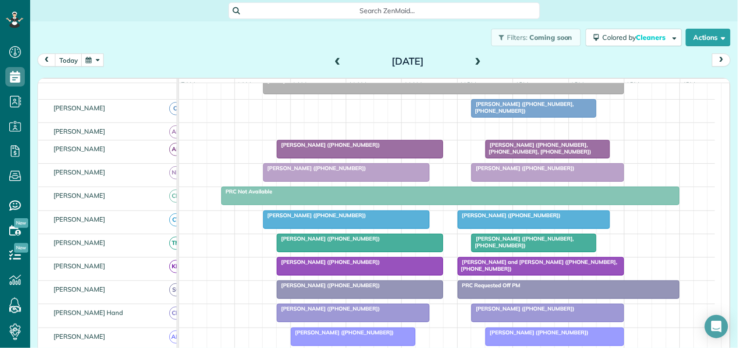
scroll to position [162, 0]
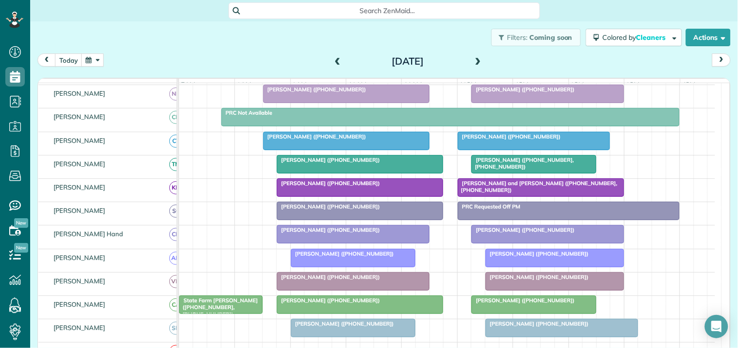
click at [329, 197] on div at bounding box center [359, 188] width 165 height 18
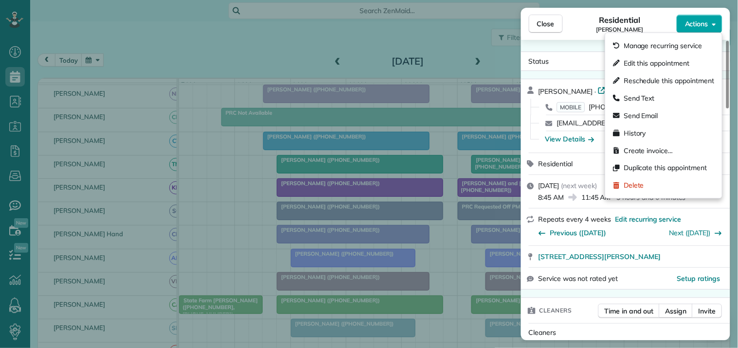
click at [703, 25] on span "Actions" at bounding box center [696, 24] width 23 height 10
click at [682, 61] on span "Edit this appointment" at bounding box center [657, 63] width 66 height 10
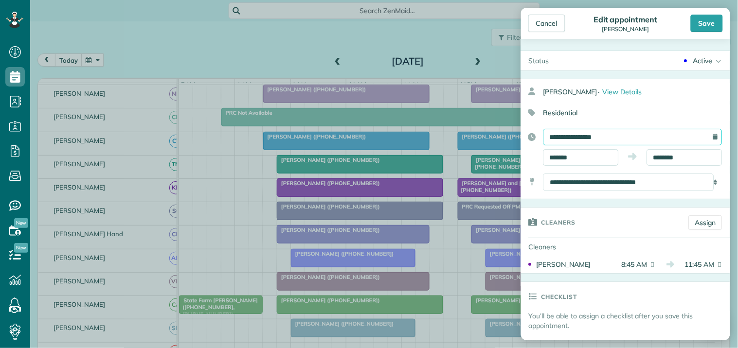
click at [604, 138] on input "**********" at bounding box center [632, 137] width 179 height 17
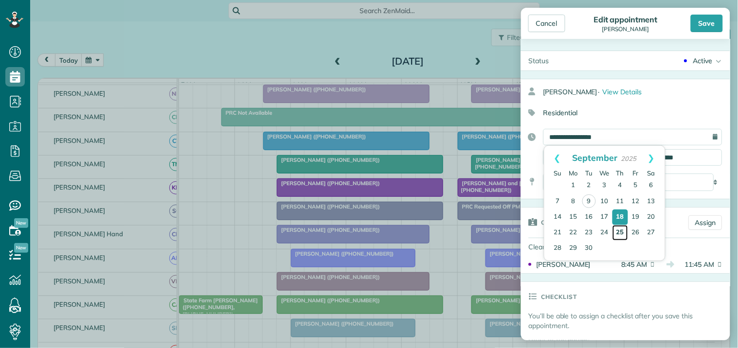
click at [619, 234] on link "25" at bounding box center [621, 233] width 16 height 16
type input "**********"
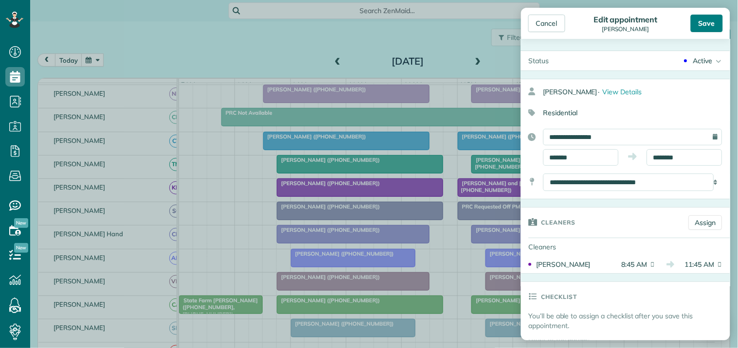
click at [711, 23] on div "Save" at bounding box center [707, 24] width 32 height 18
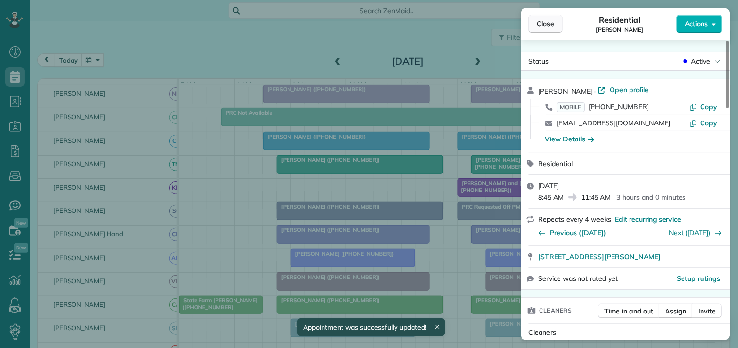
click at [551, 25] on span "Close" at bounding box center [546, 24] width 18 height 10
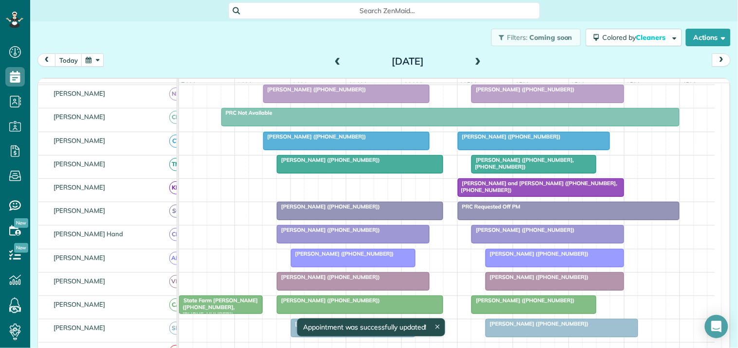
click at [166, 61] on div "[DATE] [DATE]" at bounding box center [383, 63] width 693 height 18
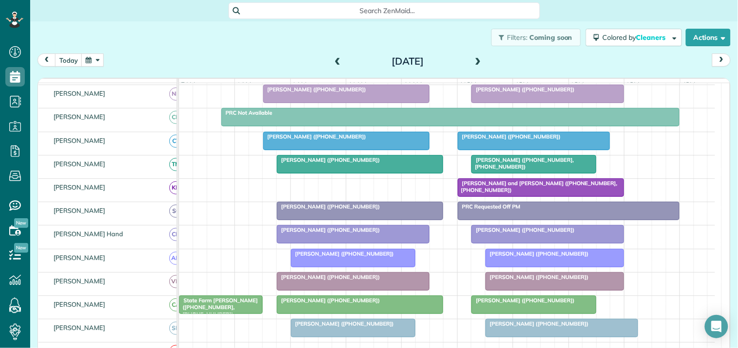
click at [299, 50] on div "Filters: Coming soon Colored by Cleaners Color by Cleaner Color by Team Color b…" at bounding box center [384, 37] width 708 height 32
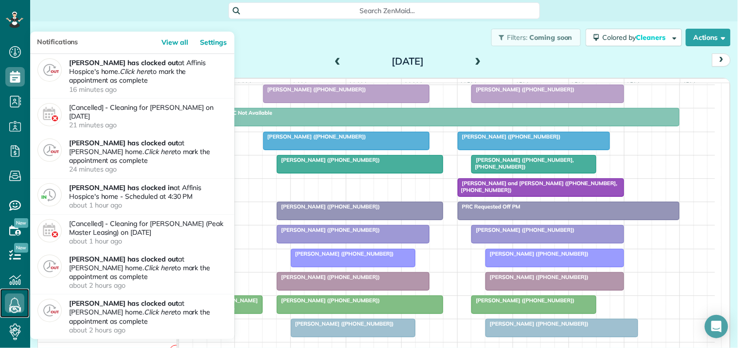
click at [16, 300] on icon at bounding box center [14, 303] width 19 height 19
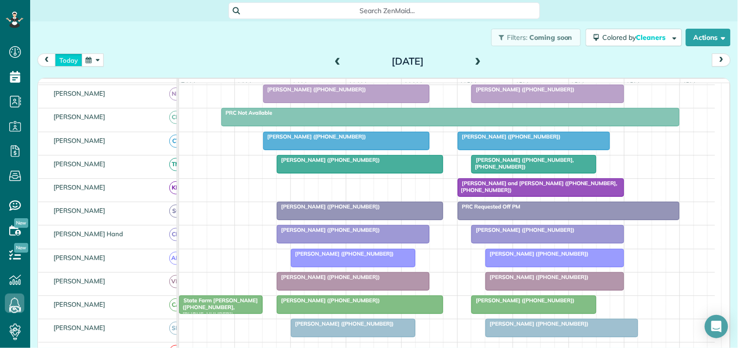
click at [71, 60] on button "today" at bounding box center [68, 60] width 27 height 13
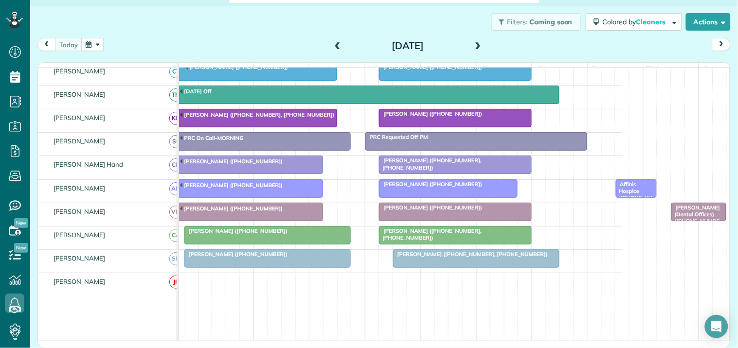
scroll to position [0, 108]
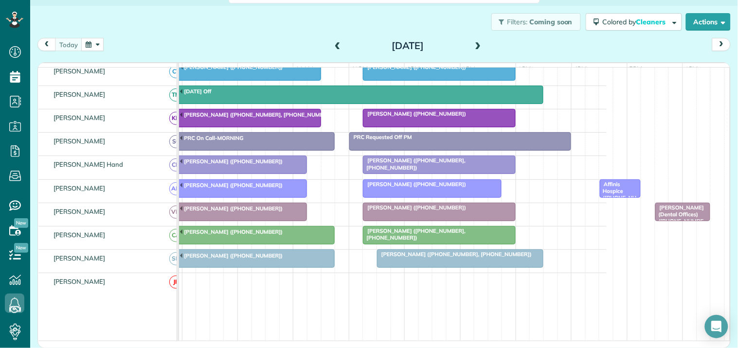
click at [683, 218] on span "[PERSON_NAME] (Dental Offices) ([PHONE_NUMBER])" at bounding box center [680, 218] width 50 height 28
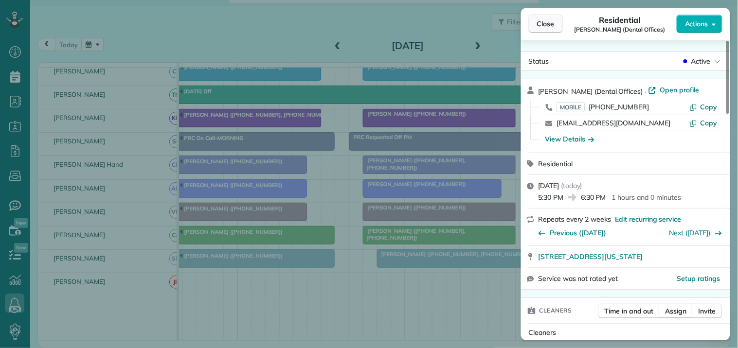
click at [552, 20] on span "Close" at bounding box center [546, 24] width 18 height 10
